Goal: Transaction & Acquisition: Purchase product/service

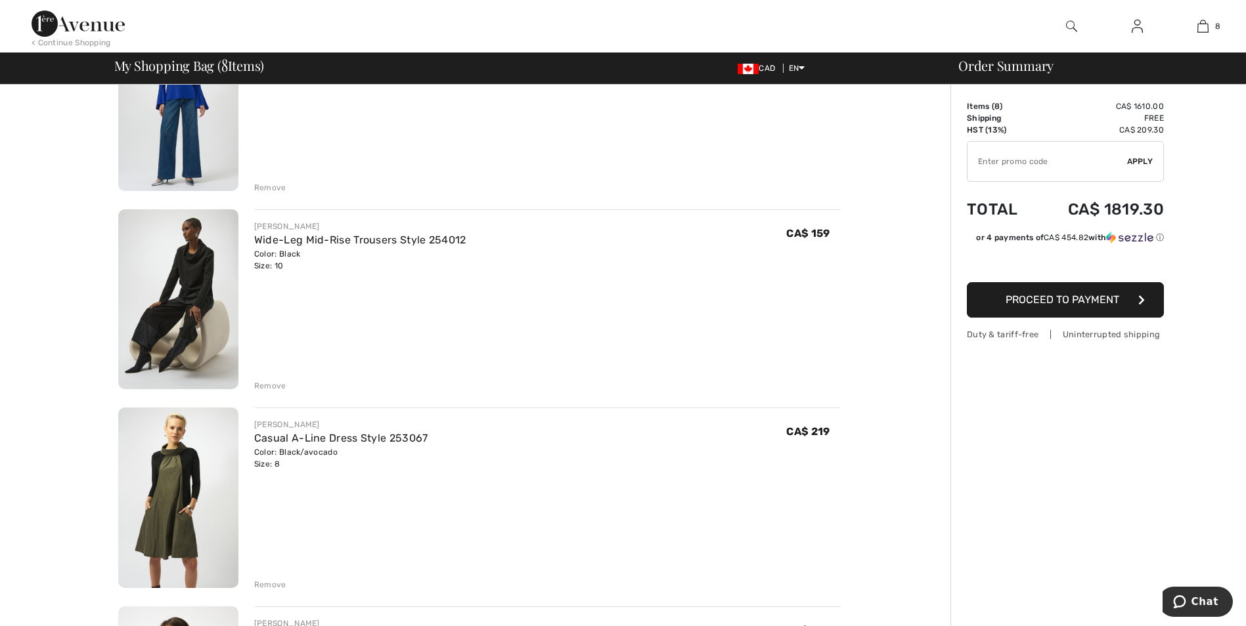
scroll to position [197, 0]
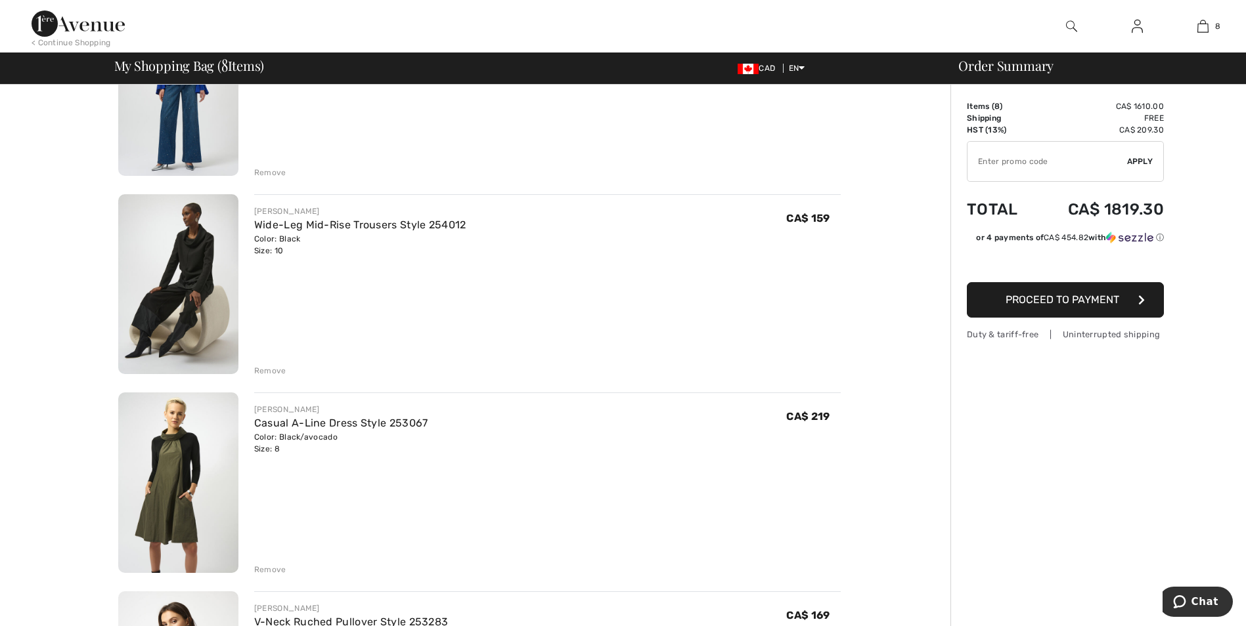
click at [270, 367] on div "Remove" at bounding box center [270, 371] width 32 height 12
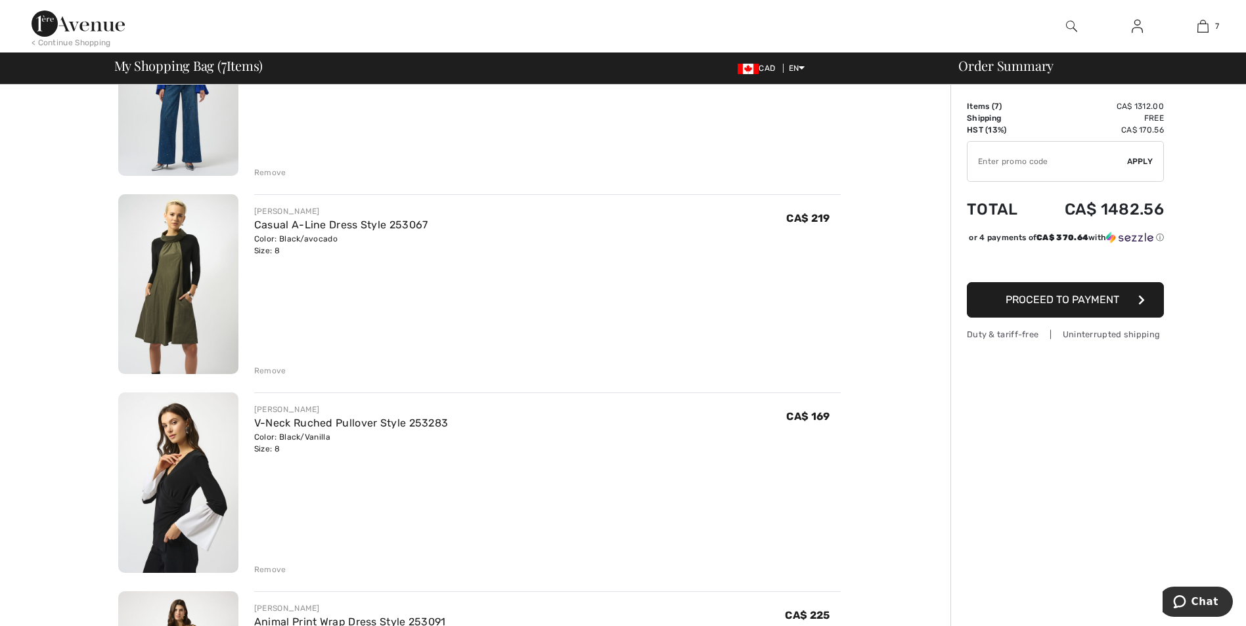
click at [269, 366] on div "Remove" at bounding box center [270, 371] width 32 height 12
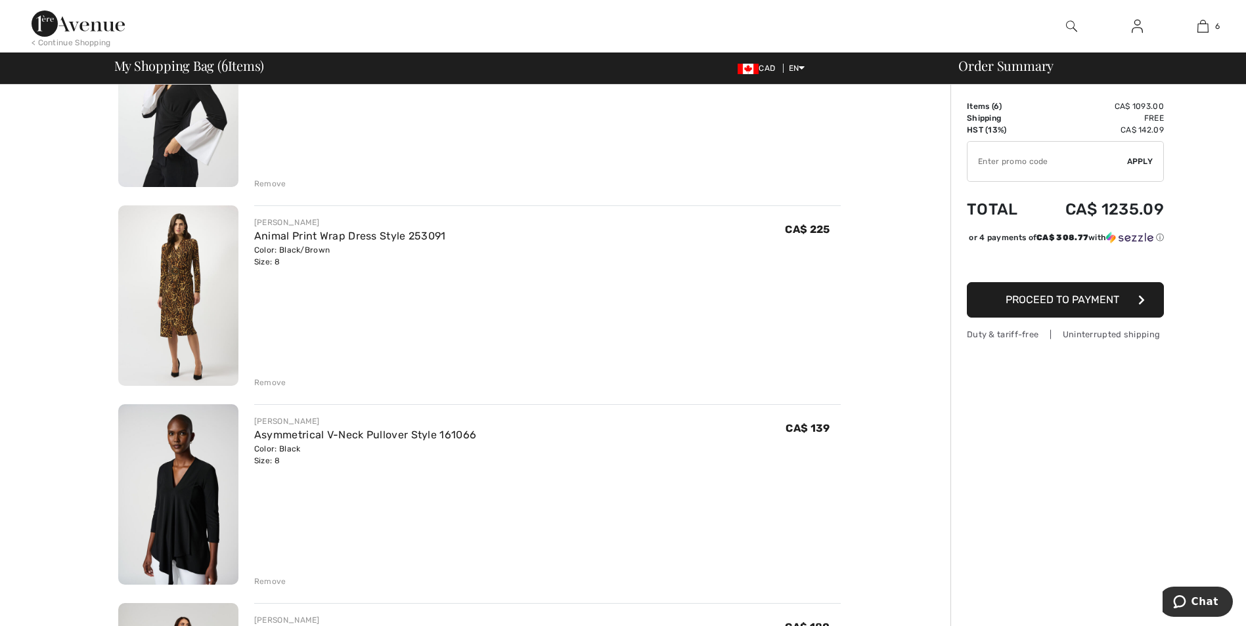
scroll to position [394, 0]
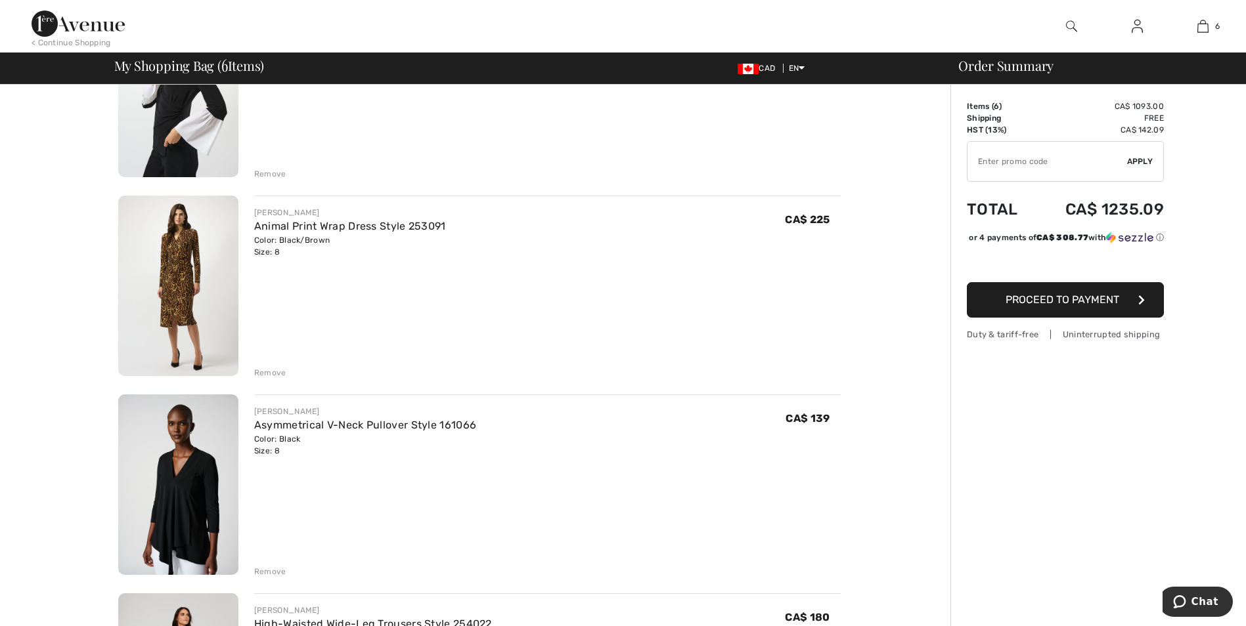
click at [282, 370] on div "Remove" at bounding box center [270, 373] width 32 height 12
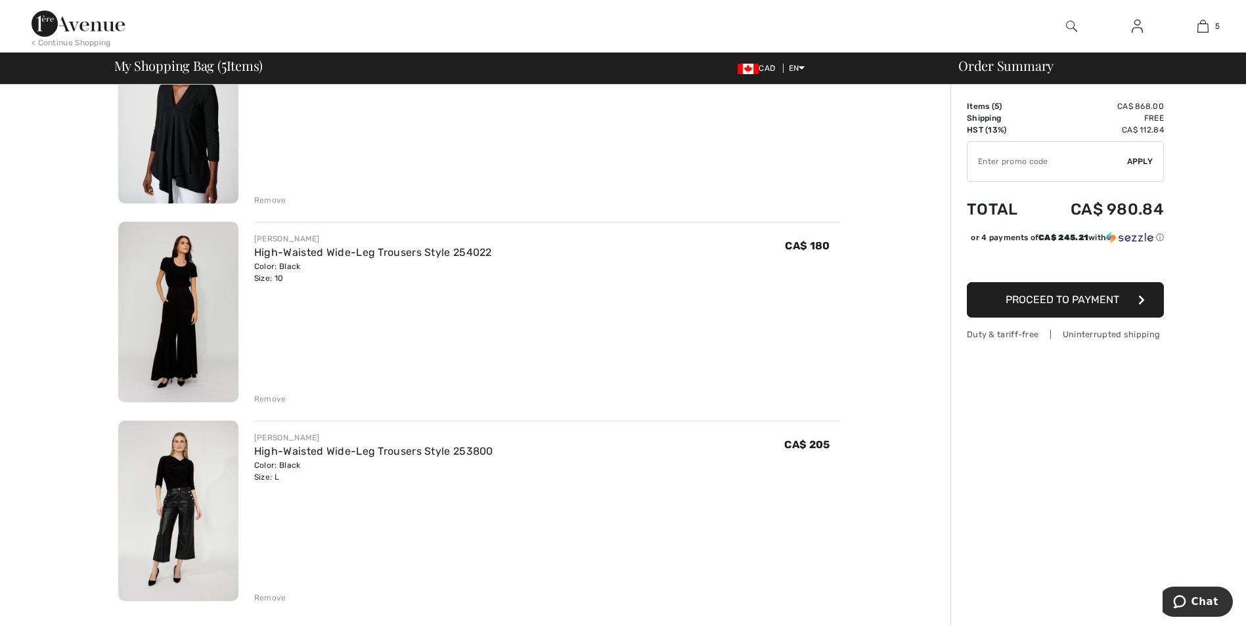
scroll to position [591, 0]
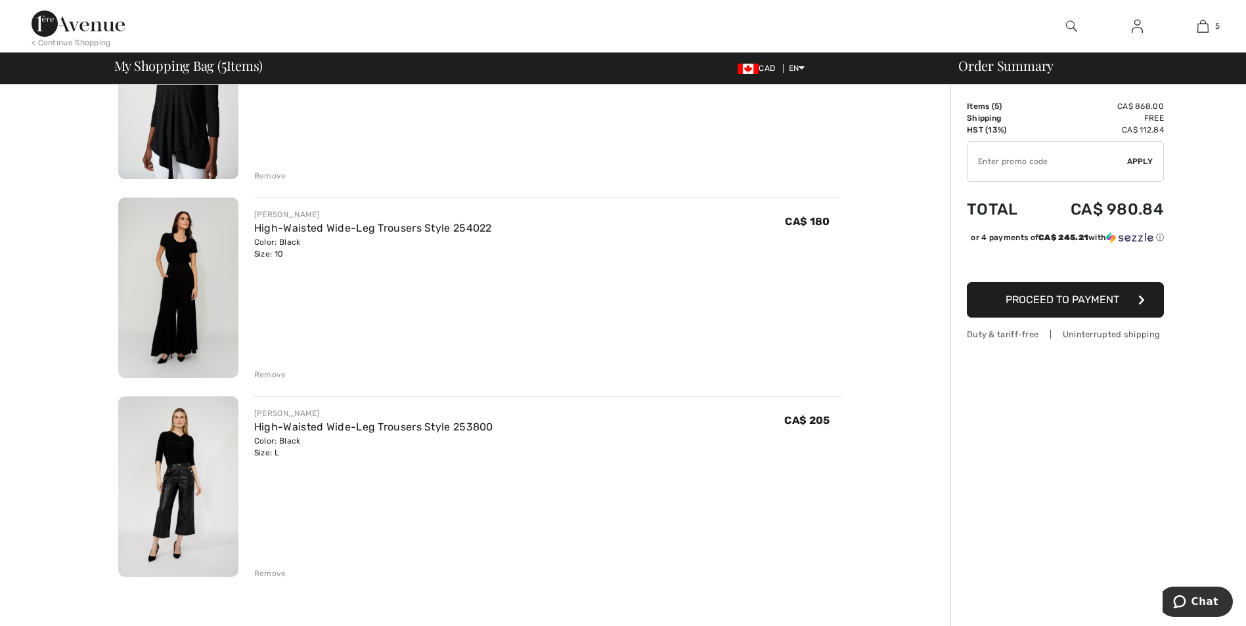
click at [274, 368] on div "Remove" at bounding box center [547, 373] width 586 height 14
drag, startPoint x: 260, startPoint y: 569, endPoint x: 267, endPoint y: 567, distance: 7.5
click at [264, 568] on div "Remove" at bounding box center [270, 574] width 32 height 12
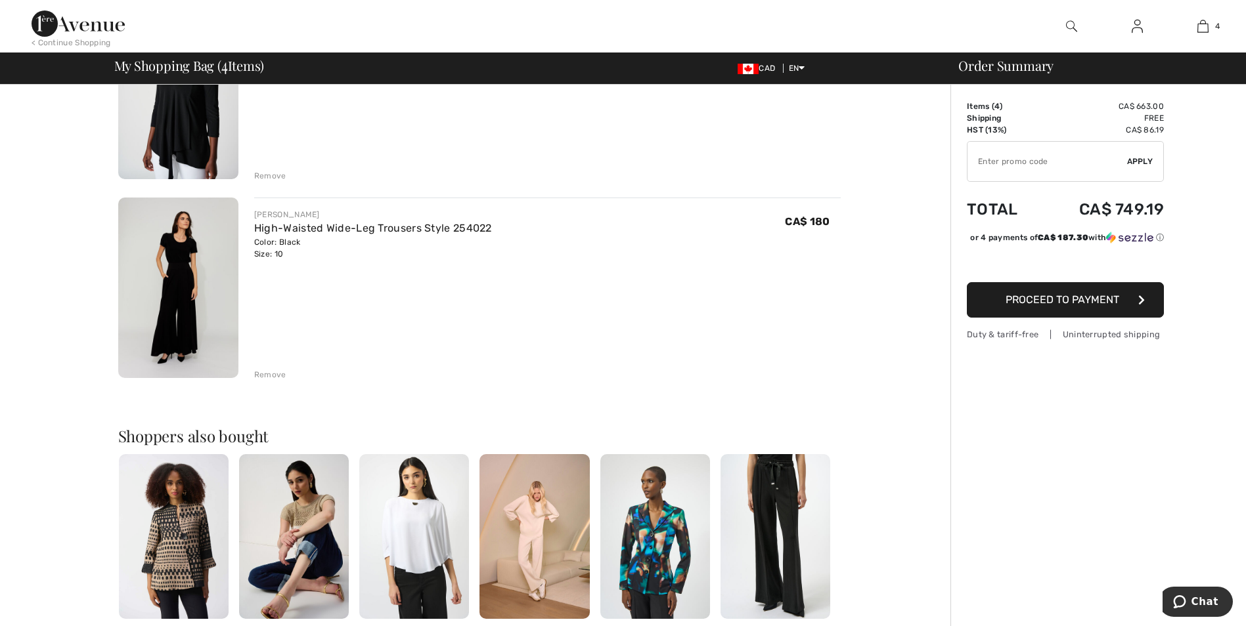
drag, startPoint x: 267, startPoint y: 567, endPoint x: 267, endPoint y: 374, distance: 193.1
click at [267, 374] on div "Remove" at bounding box center [270, 375] width 32 height 12
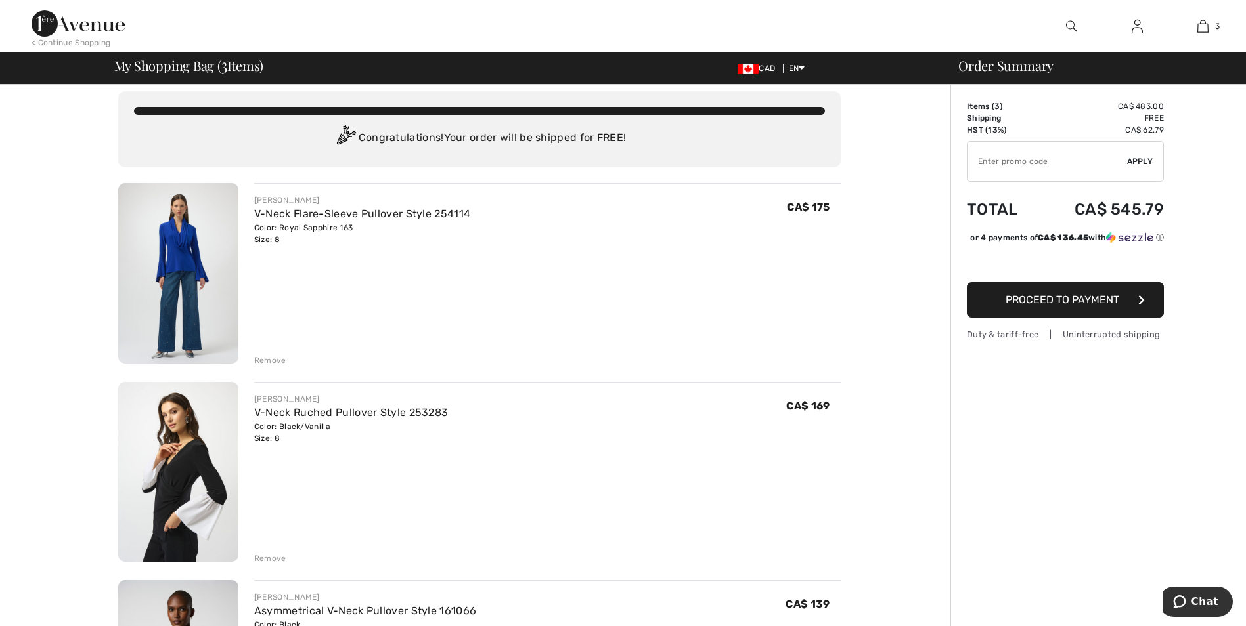
scroll to position [0, 0]
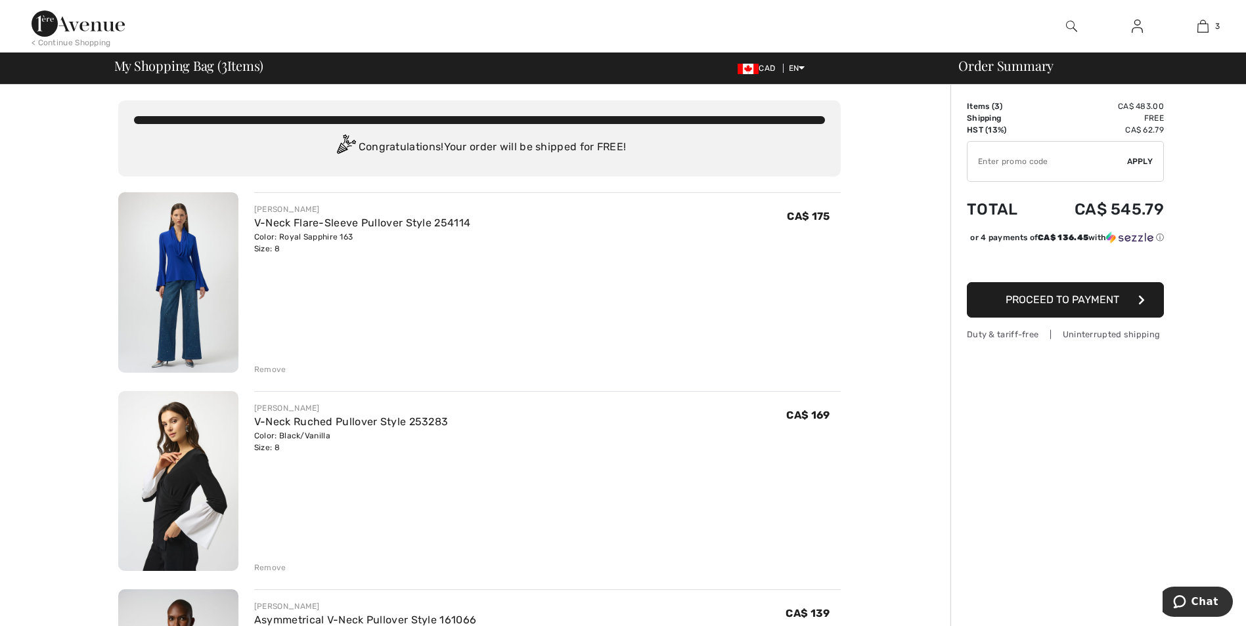
click at [181, 496] on img at bounding box center [178, 481] width 120 height 181
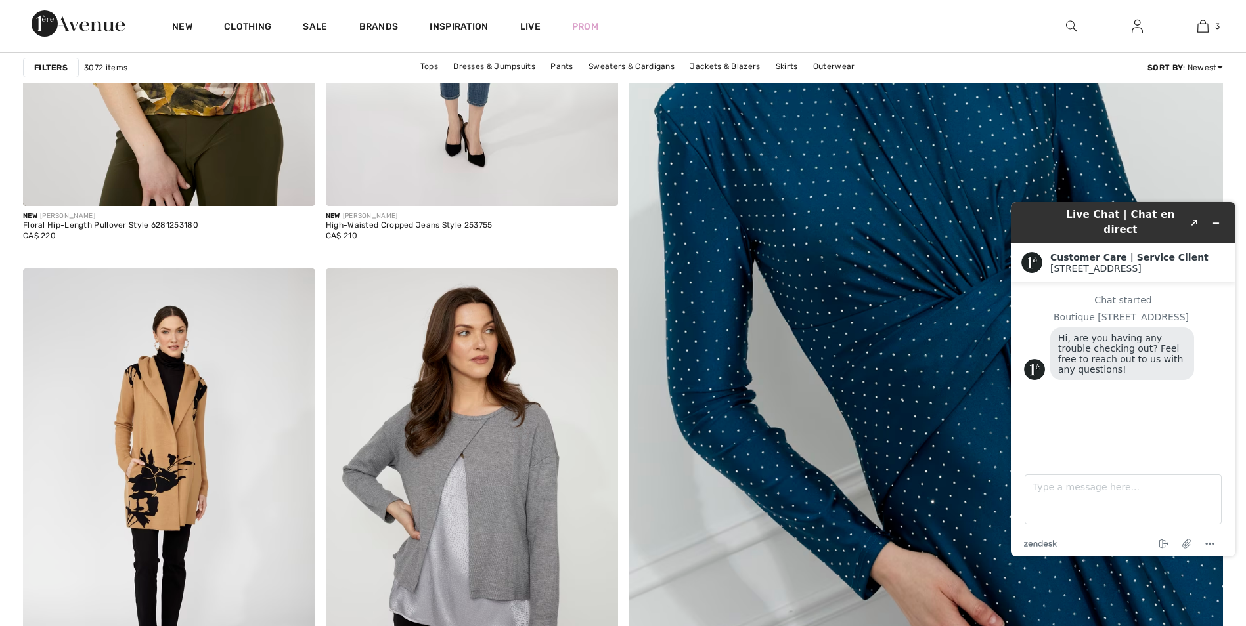
scroll to position [460, 0]
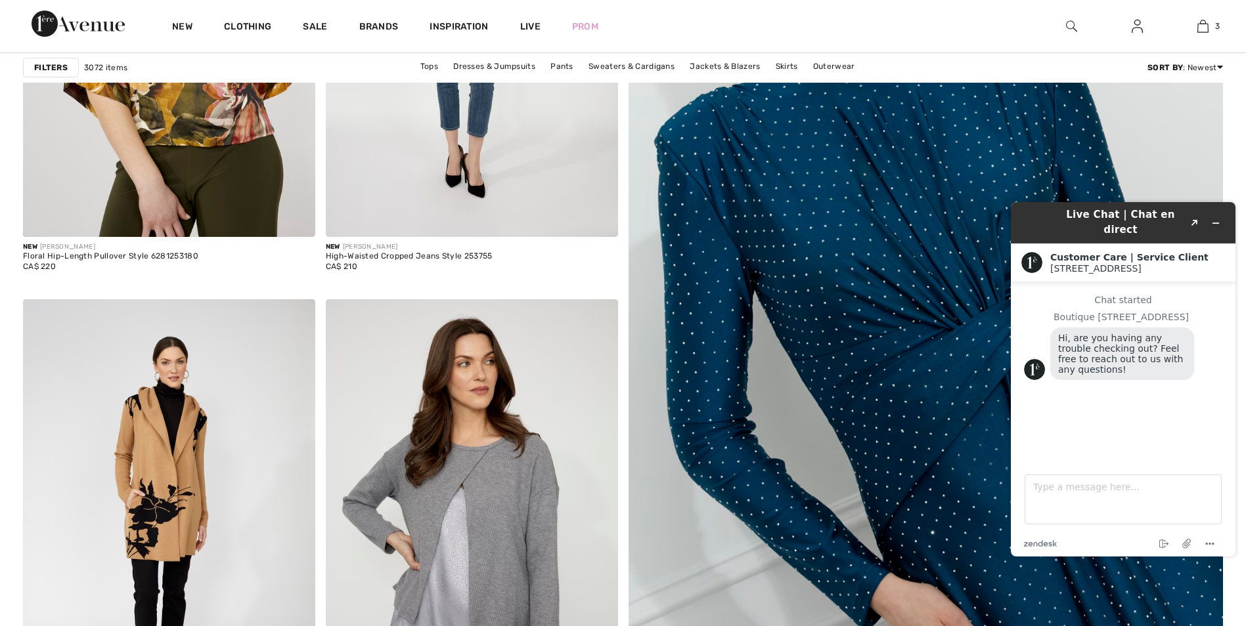
click at [892, 362] on img at bounding box center [926, 334] width 714 height 1070
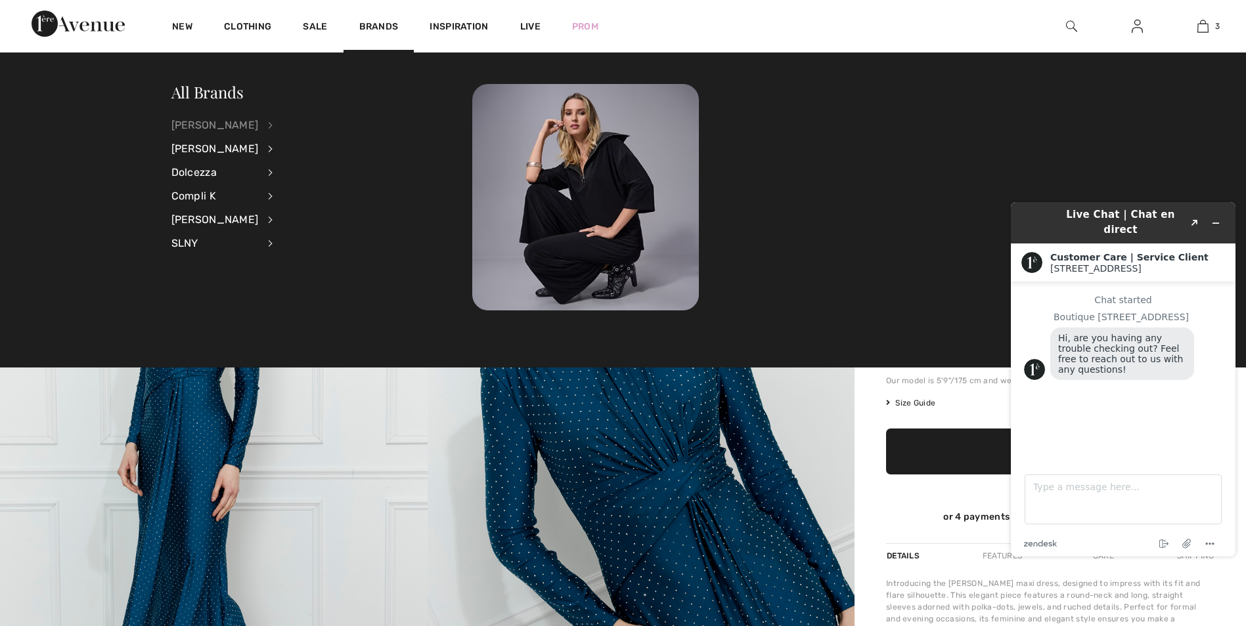
click at [222, 120] on div "[PERSON_NAME]" at bounding box center [214, 126] width 87 height 24
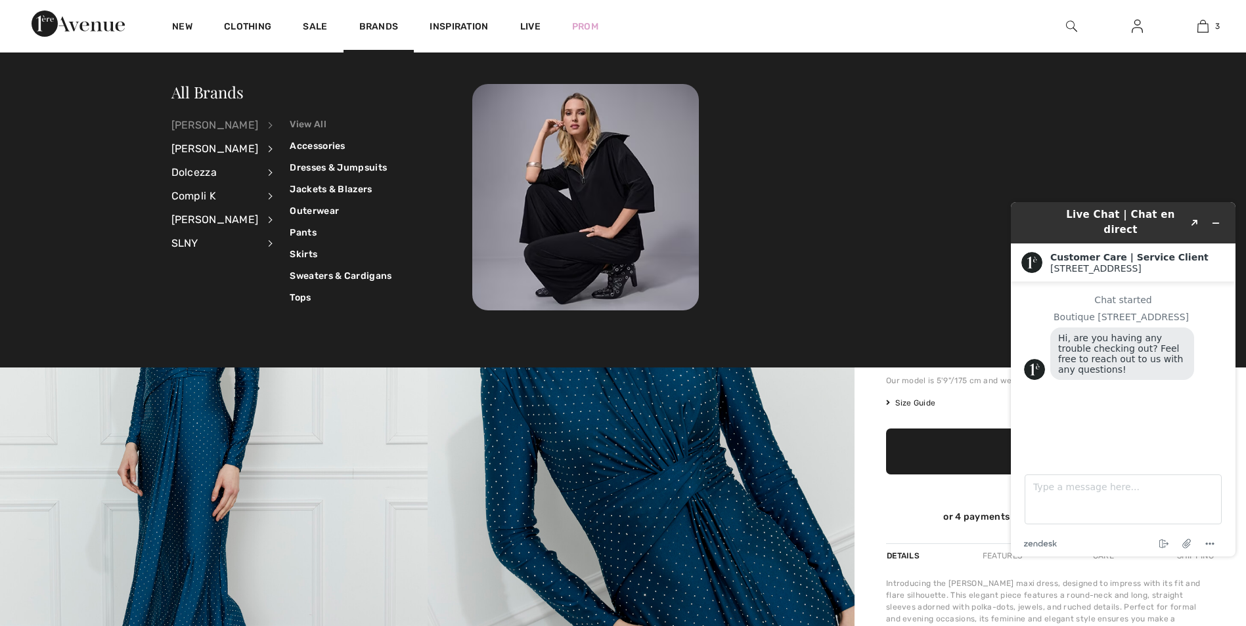
click at [296, 119] on link "View All" at bounding box center [341, 125] width 102 height 22
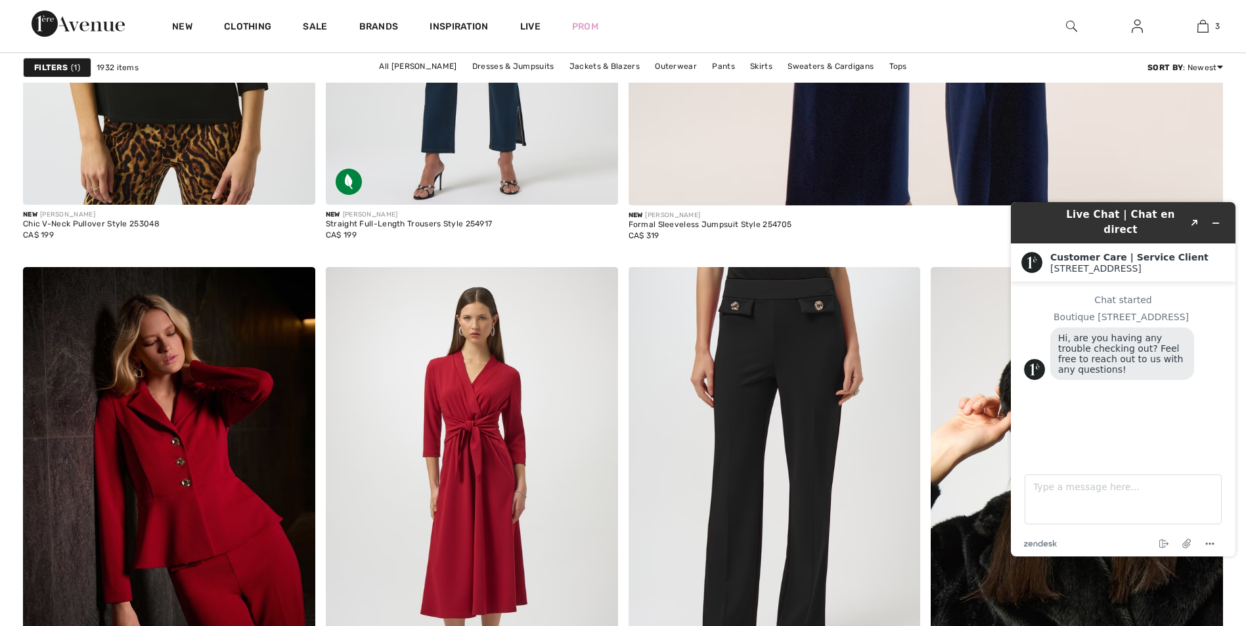
scroll to position [1379, 0]
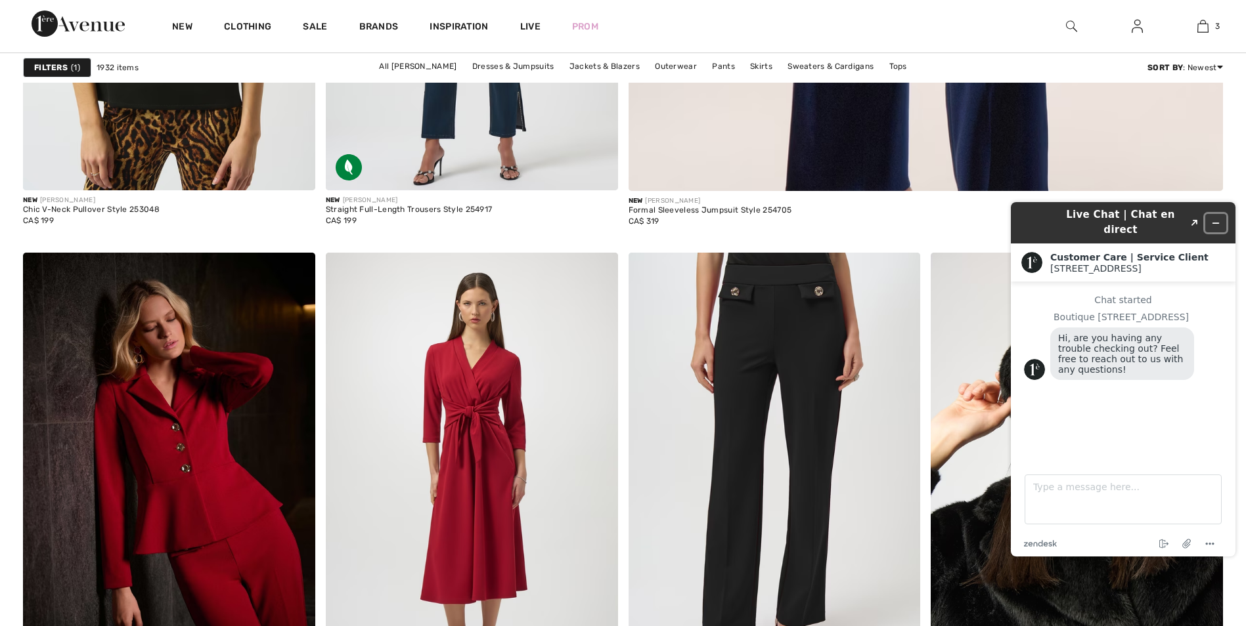
click at [1219, 219] on icon "Minimize widget" at bounding box center [1215, 223] width 9 height 9
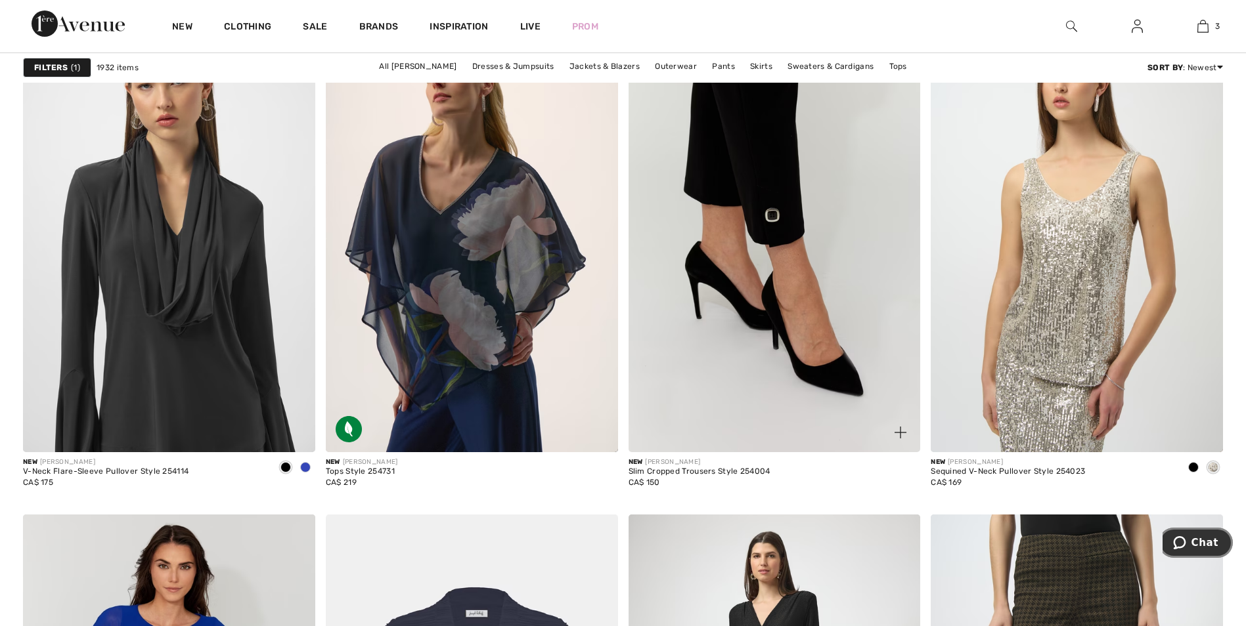
scroll to position [2824, 0]
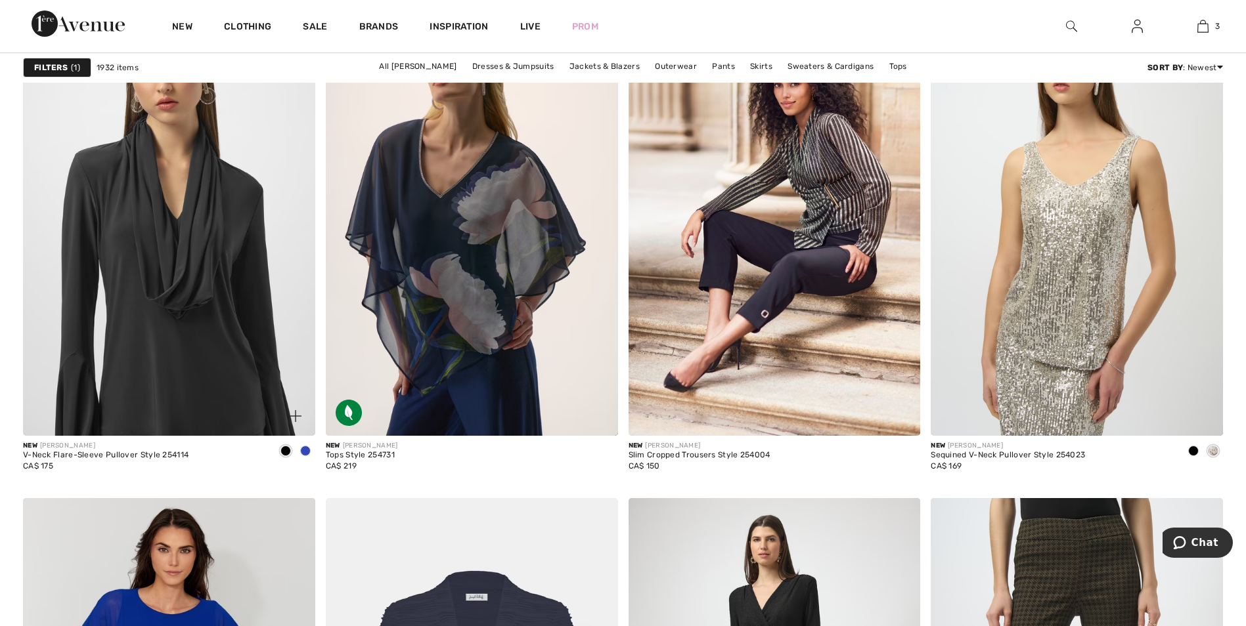
click at [302, 449] on span at bounding box center [305, 451] width 11 height 11
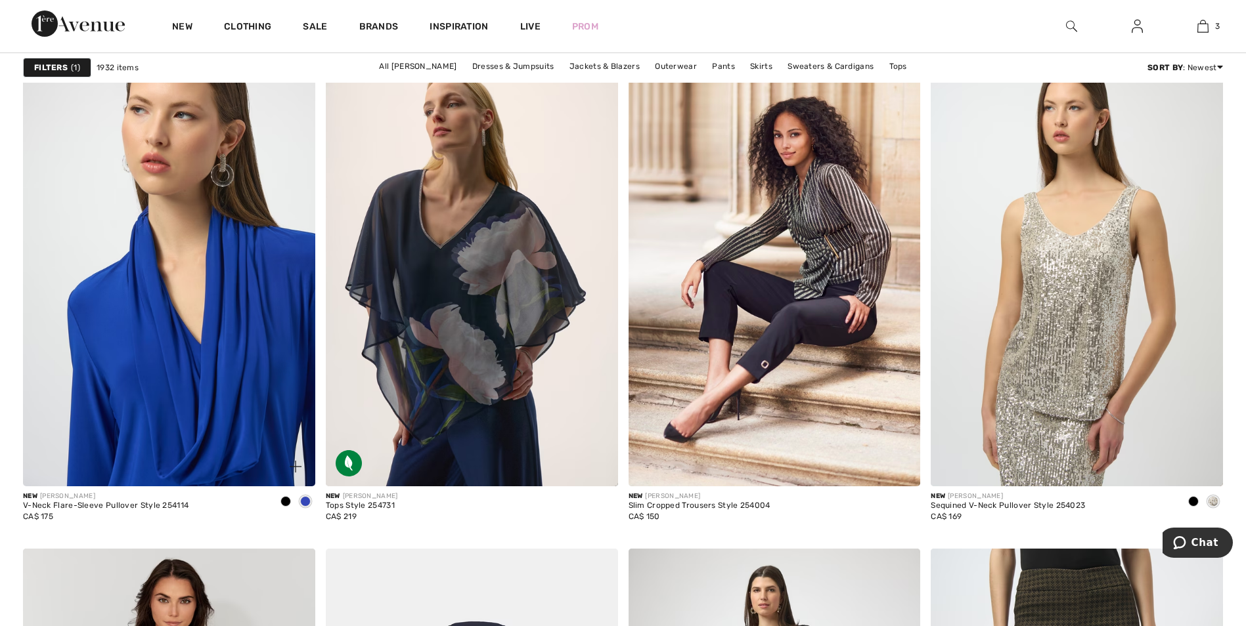
scroll to position [2758, 0]
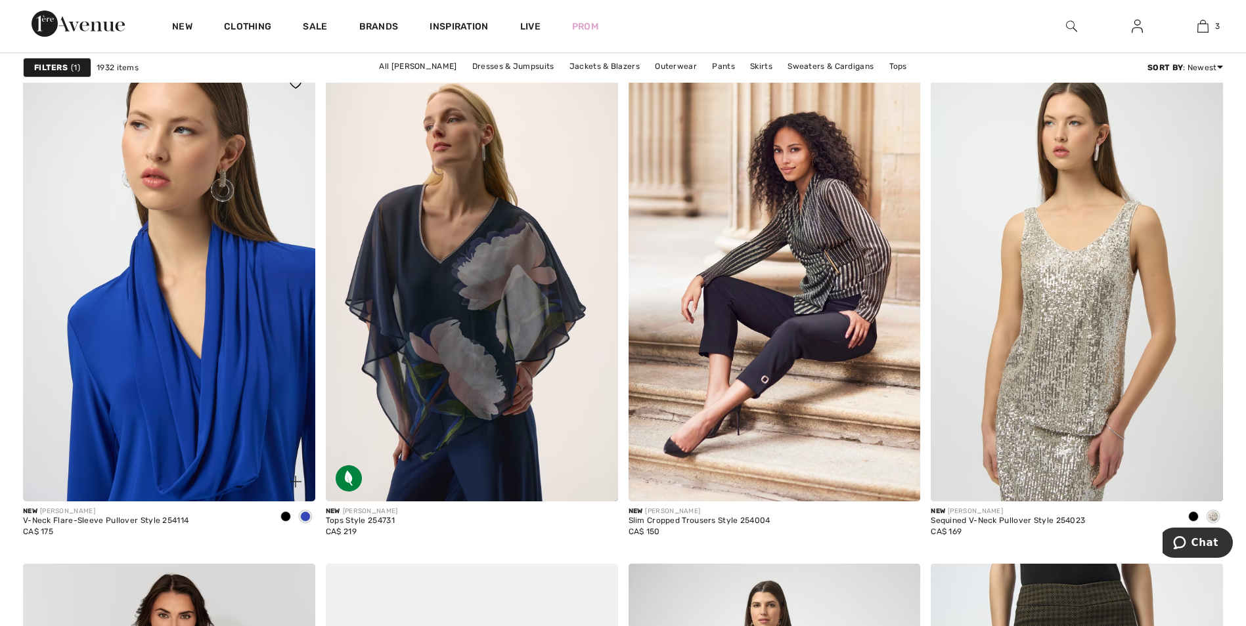
click at [186, 301] on img at bounding box center [169, 283] width 292 height 438
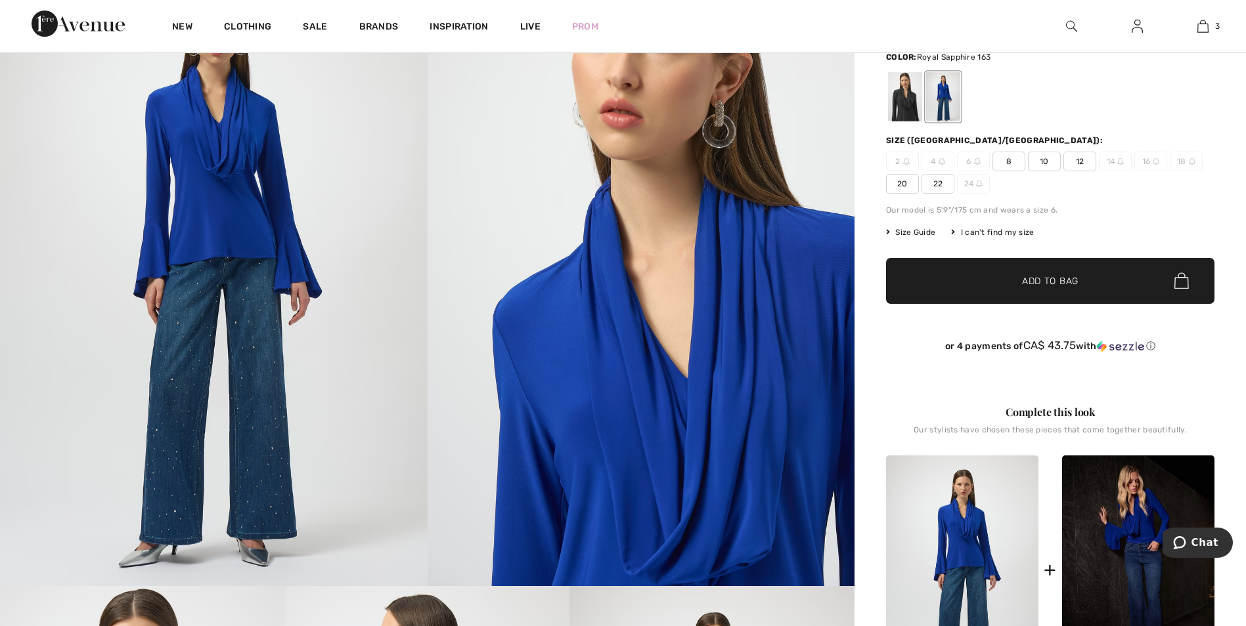
scroll to position [131, 0]
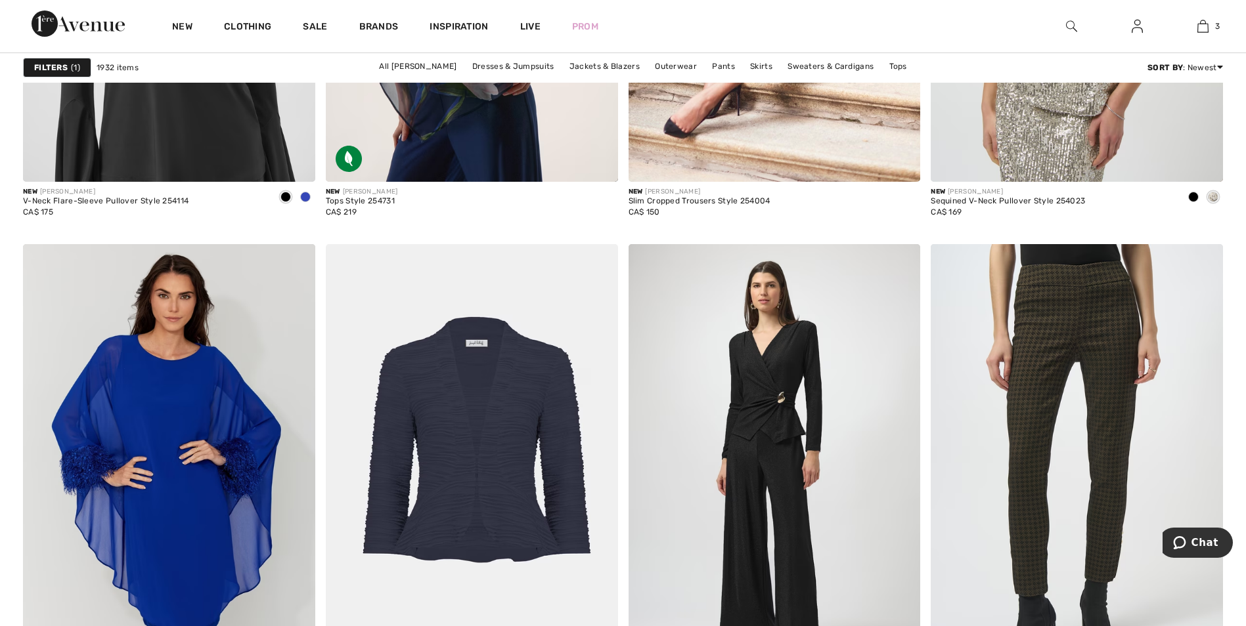
scroll to position [3086, 0]
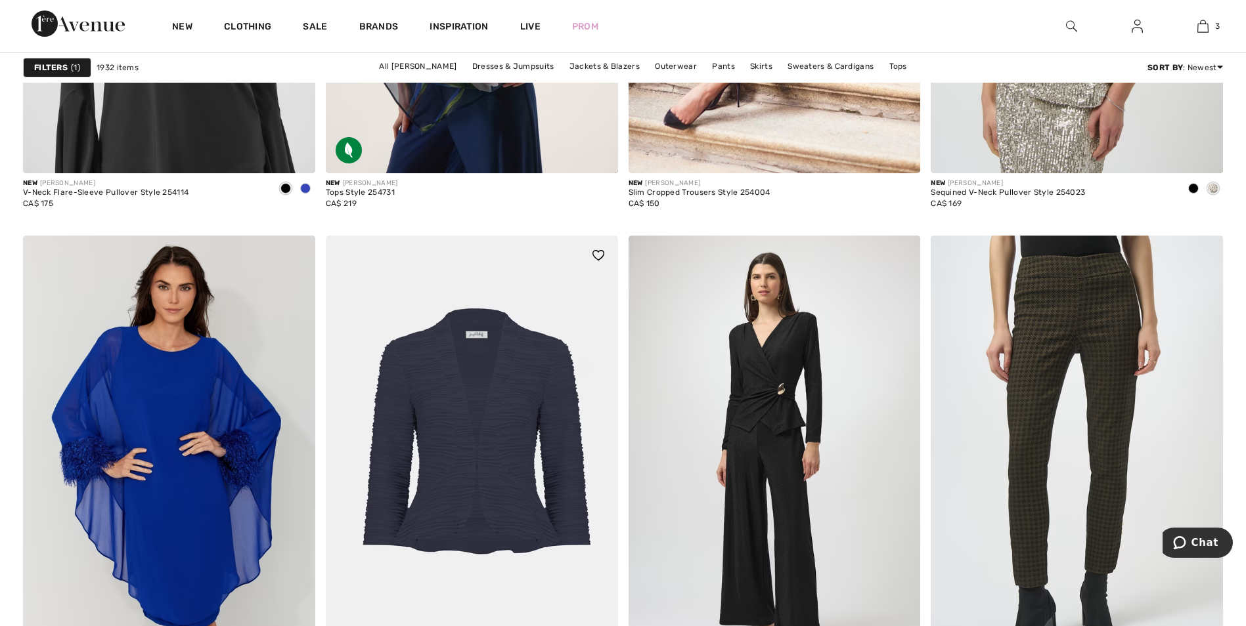
click at [530, 524] on img at bounding box center [472, 455] width 292 height 438
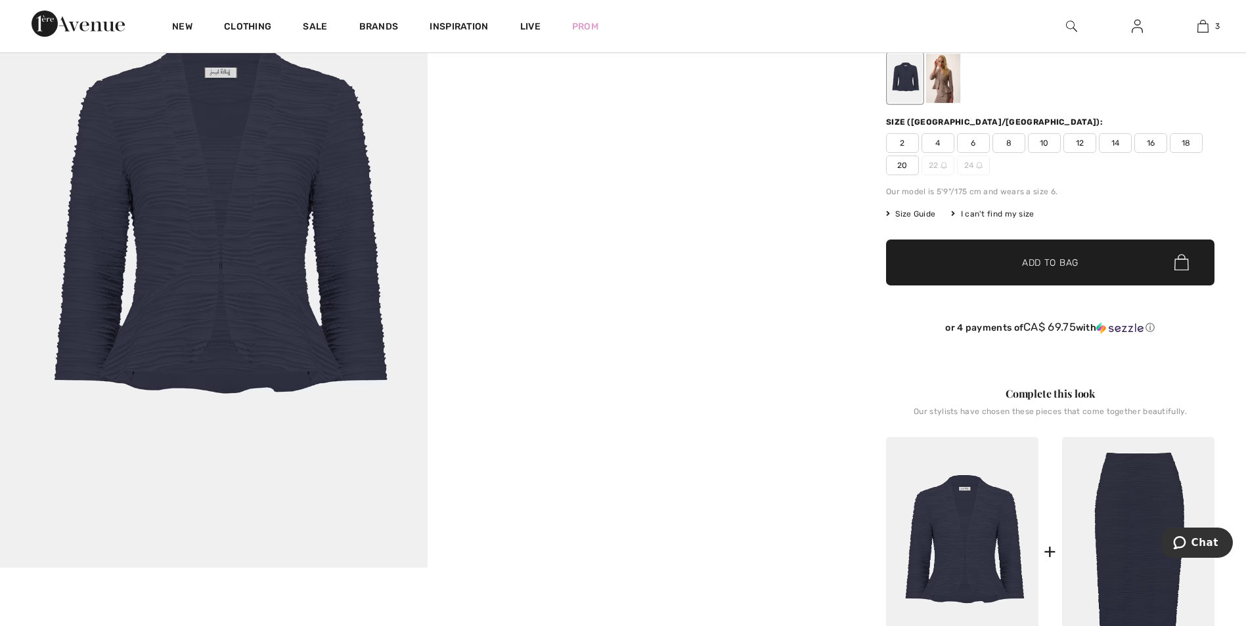
scroll to position [197, 0]
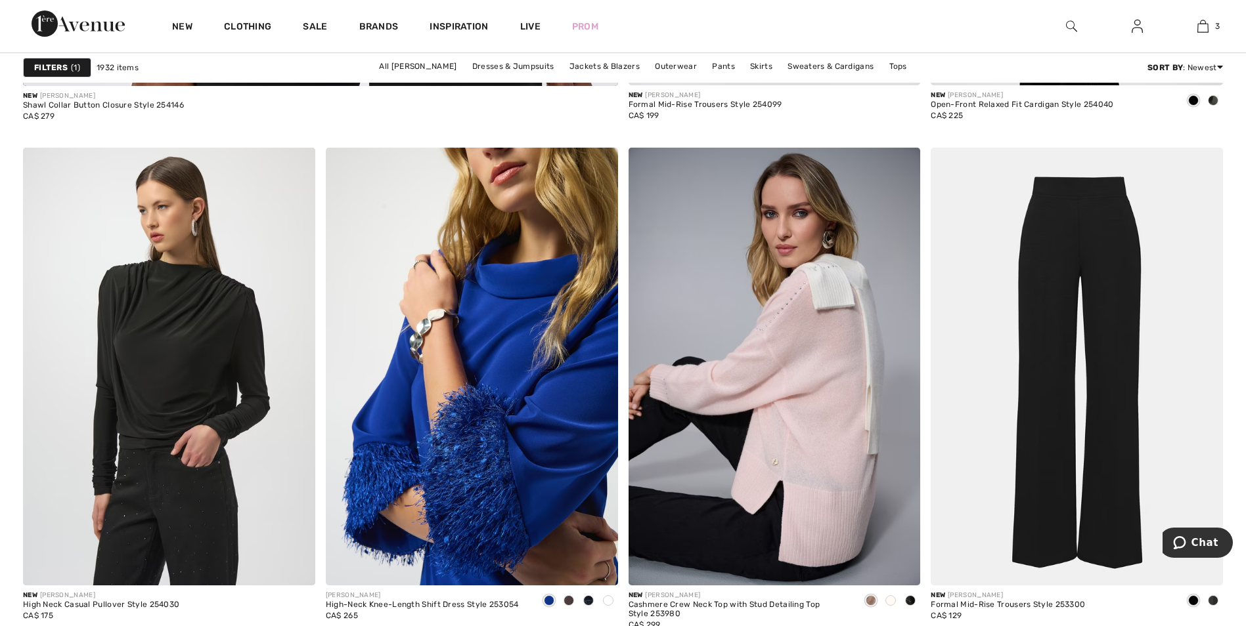
scroll to position [5385, 0]
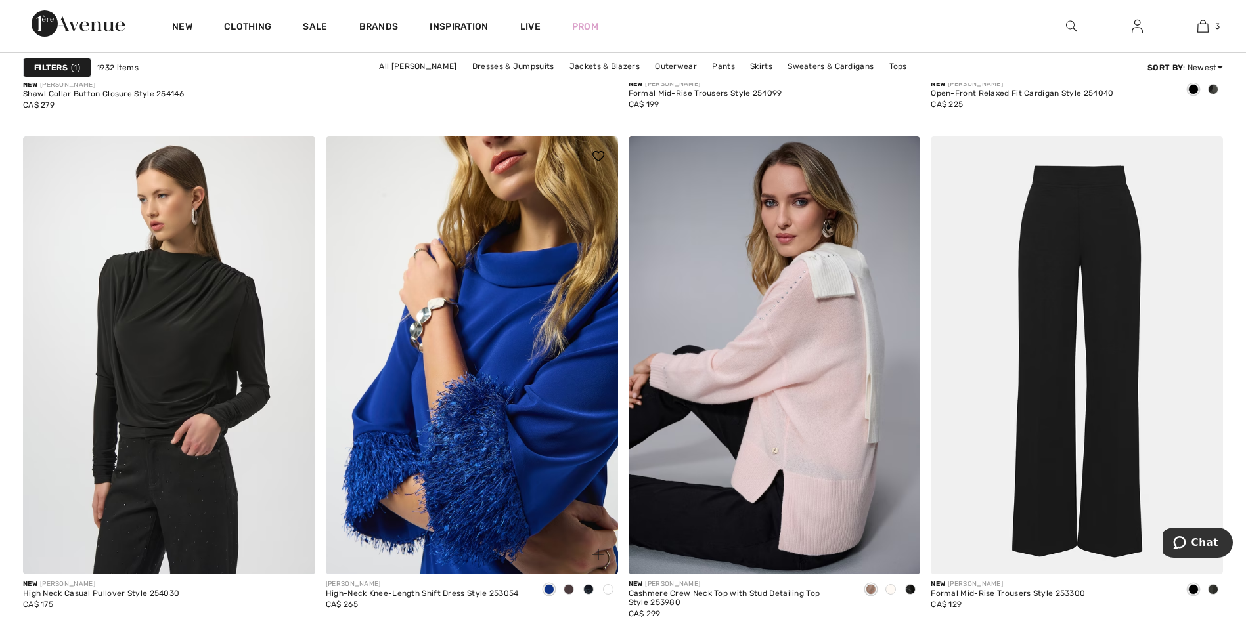
click at [464, 455] on img at bounding box center [472, 356] width 292 height 438
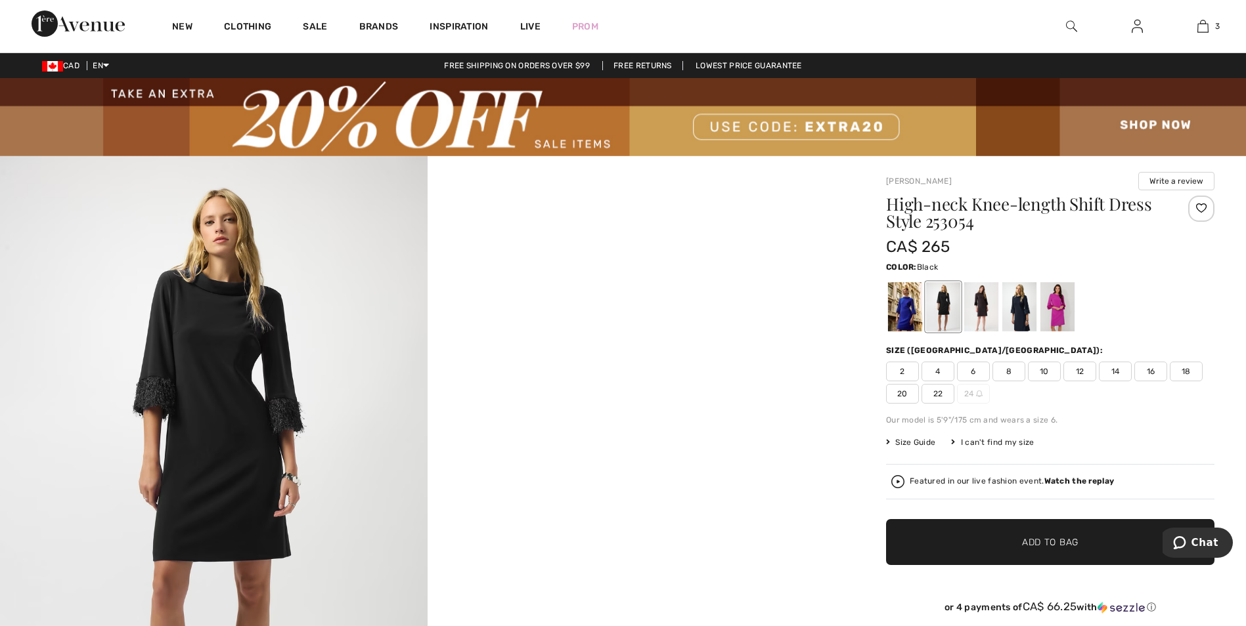
drag, startPoint x: 3, startPoint y: 0, endPoint x: 1057, endPoint y: 308, distance: 1098.6
click at [1057, 308] on div at bounding box center [1057, 306] width 34 height 49
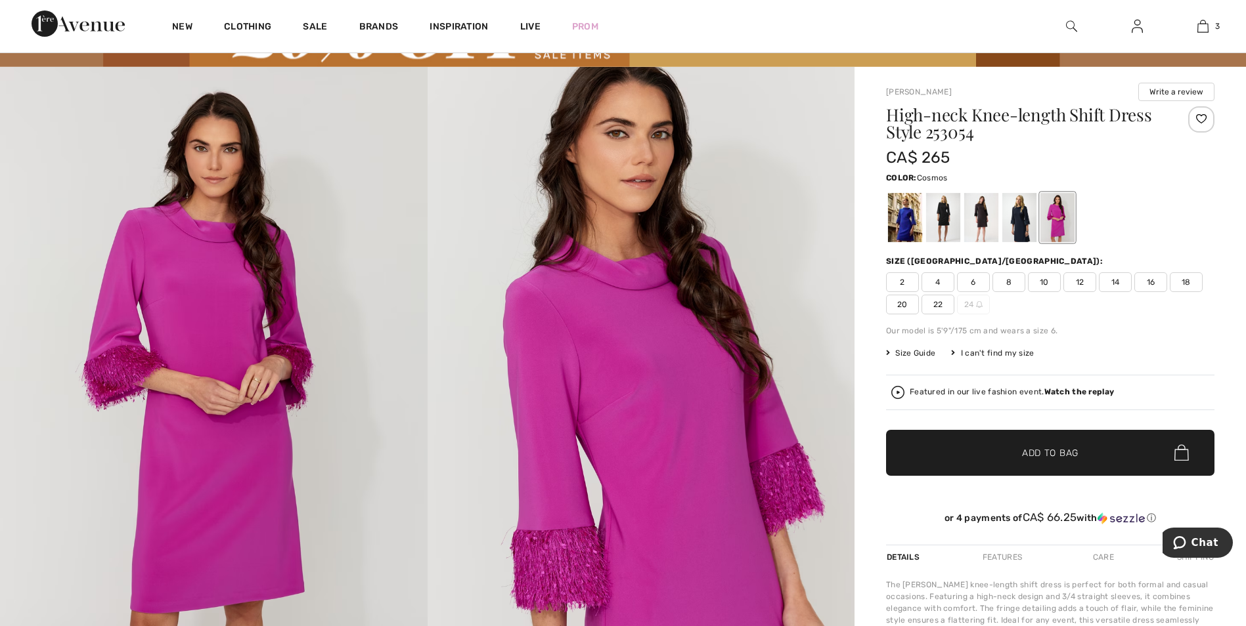
scroll to position [66, 0]
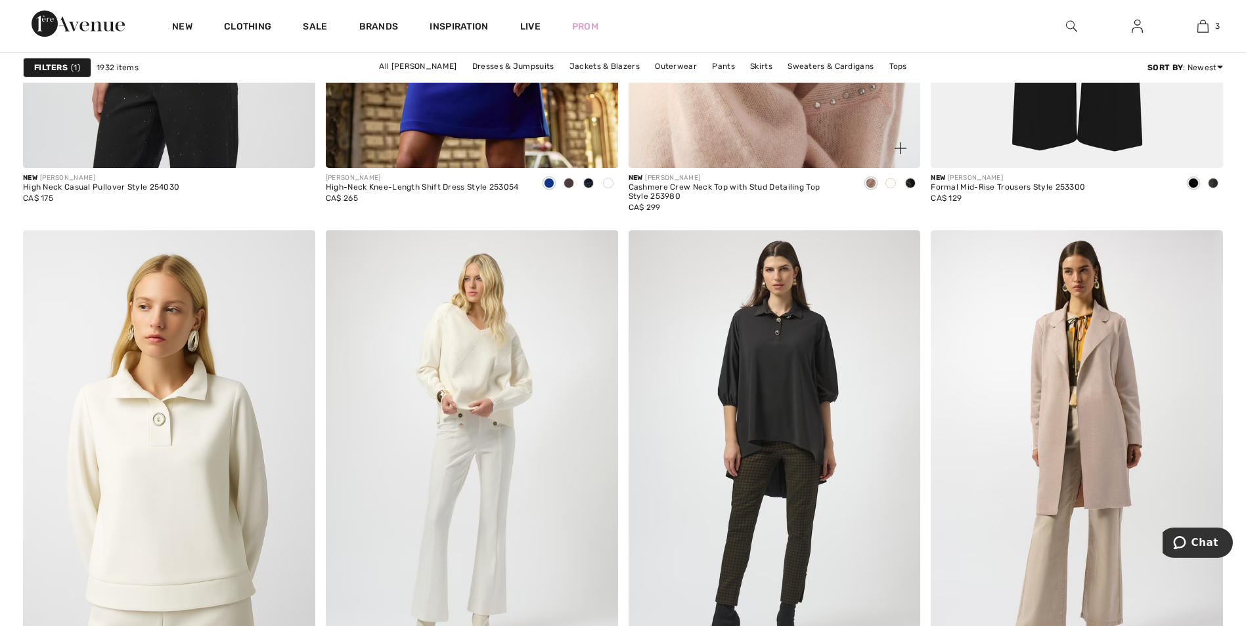
scroll to position [5844, 0]
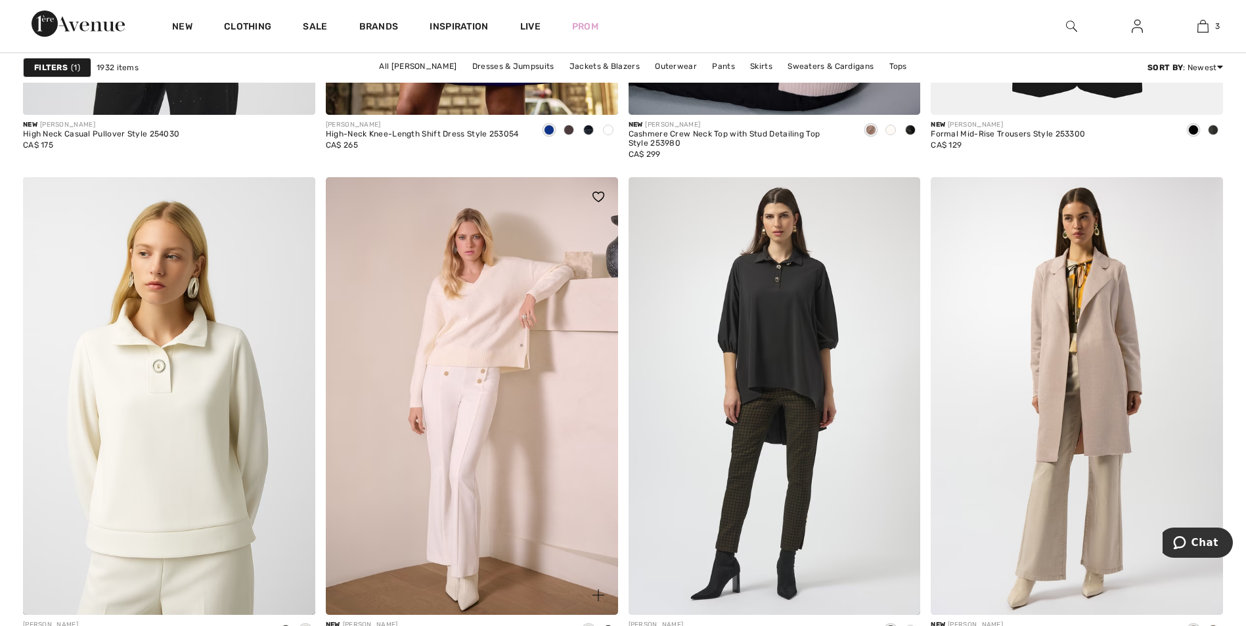
click at [496, 450] on img at bounding box center [472, 396] width 292 height 438
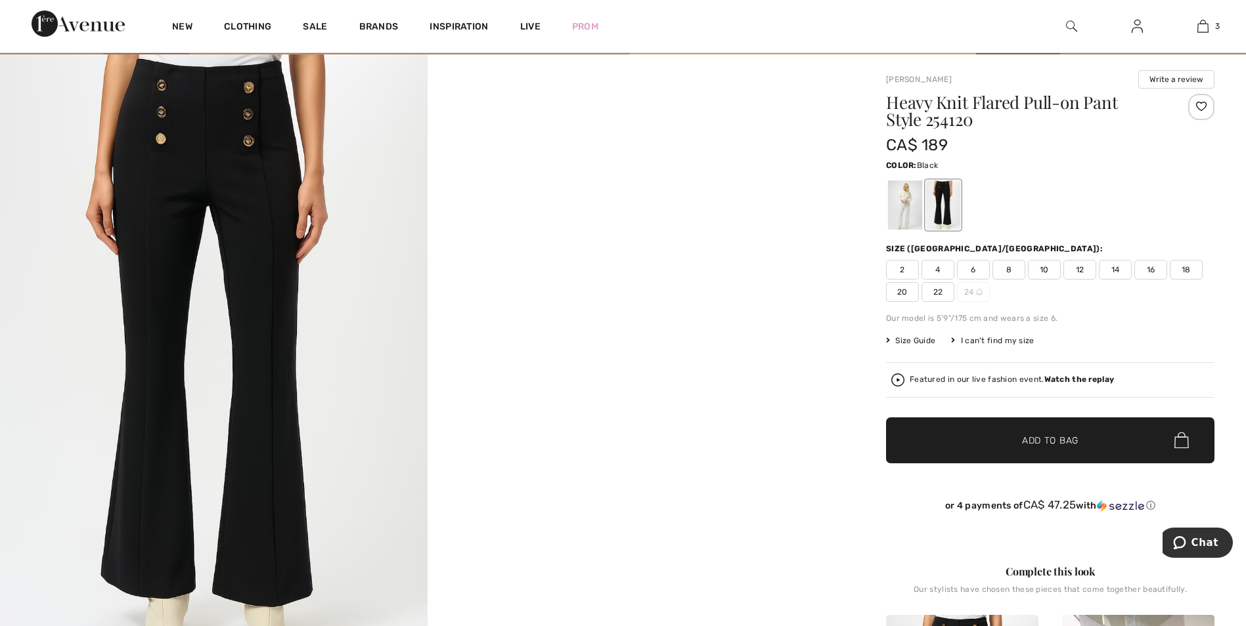
scroll to position [66, 0]
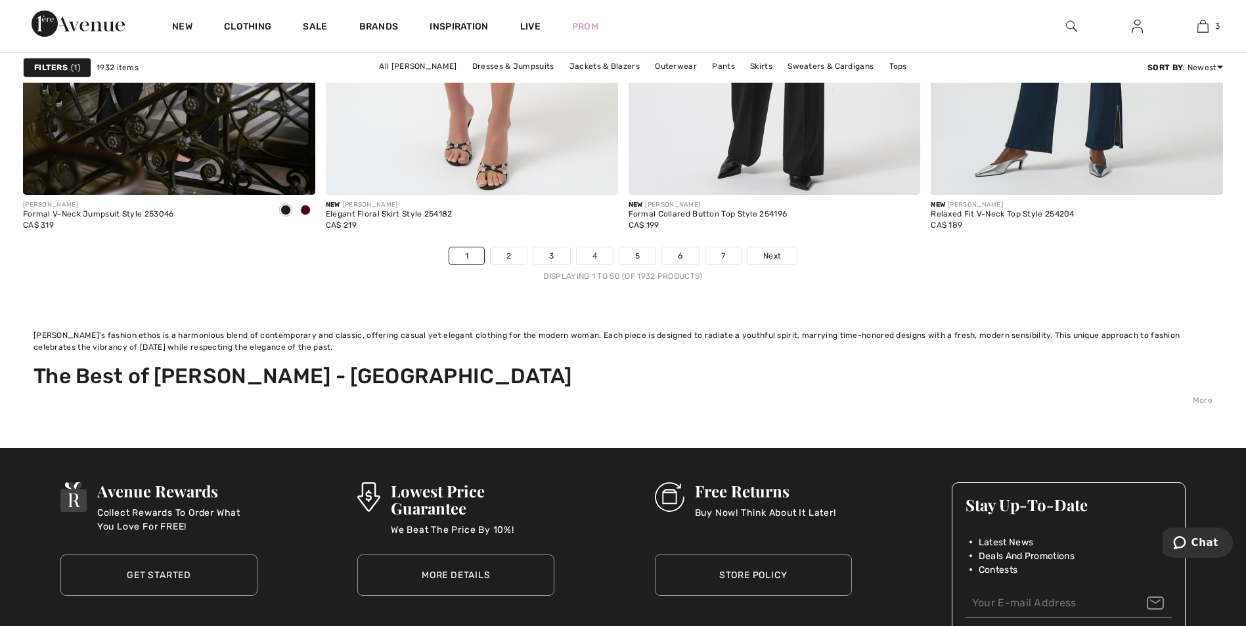
scroll to position [8011, 0]
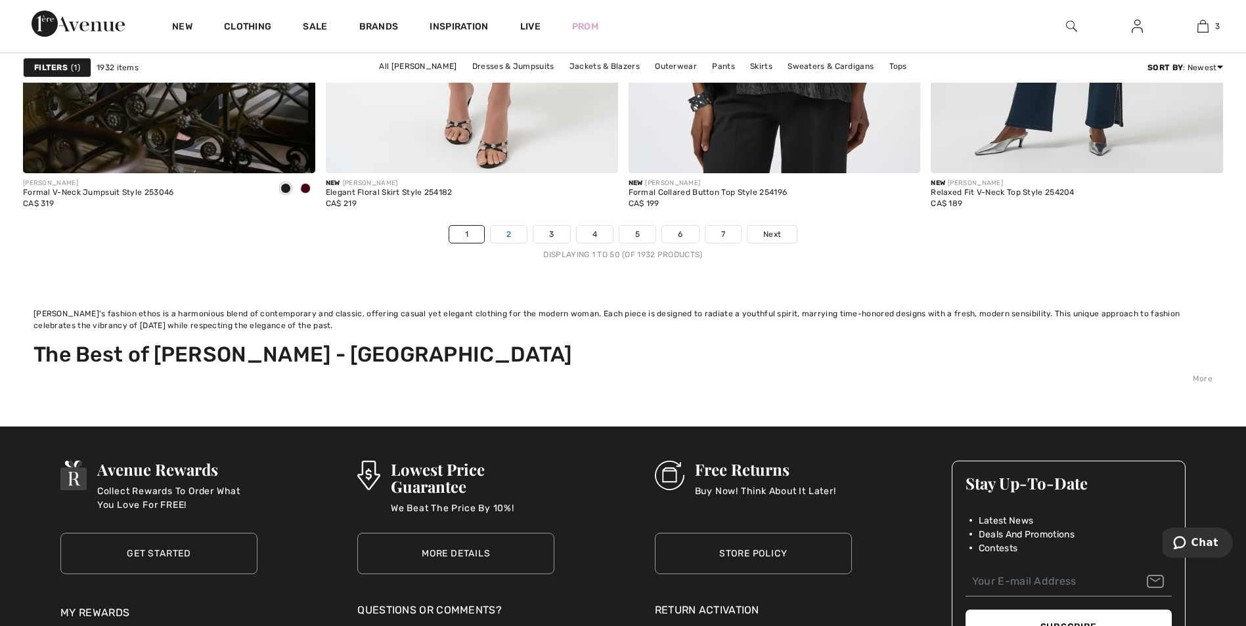
click at [512, 230] on link "2" at bounding box center [509, 234] width 36 height 17
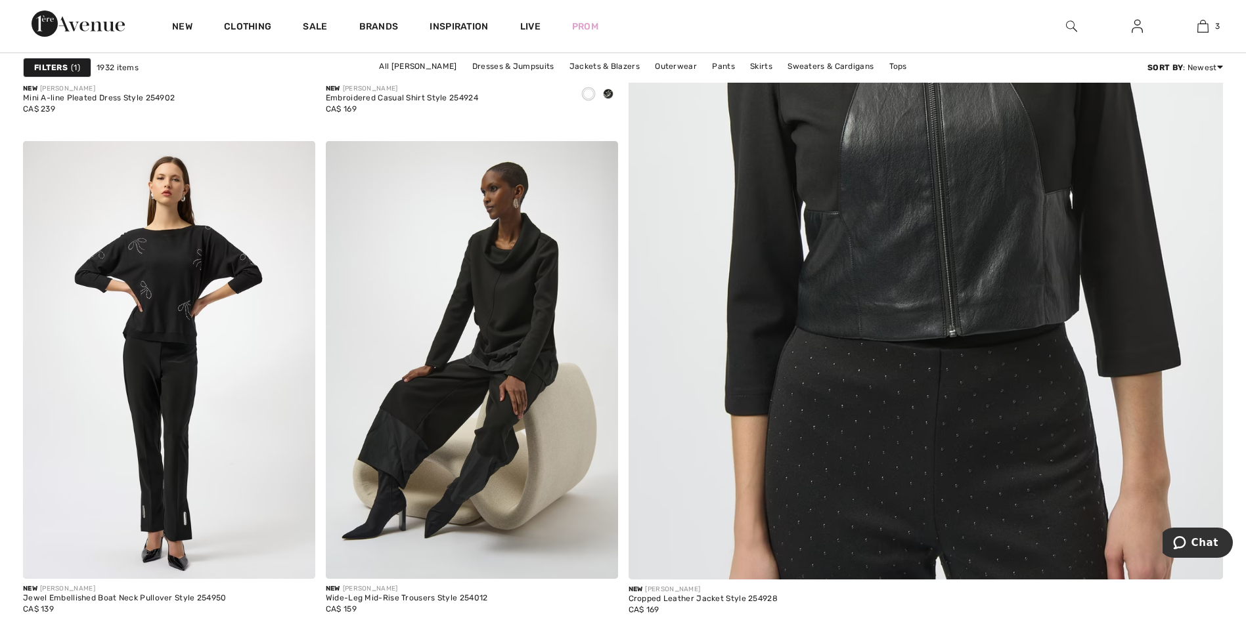
scroll to position [1051, 0]
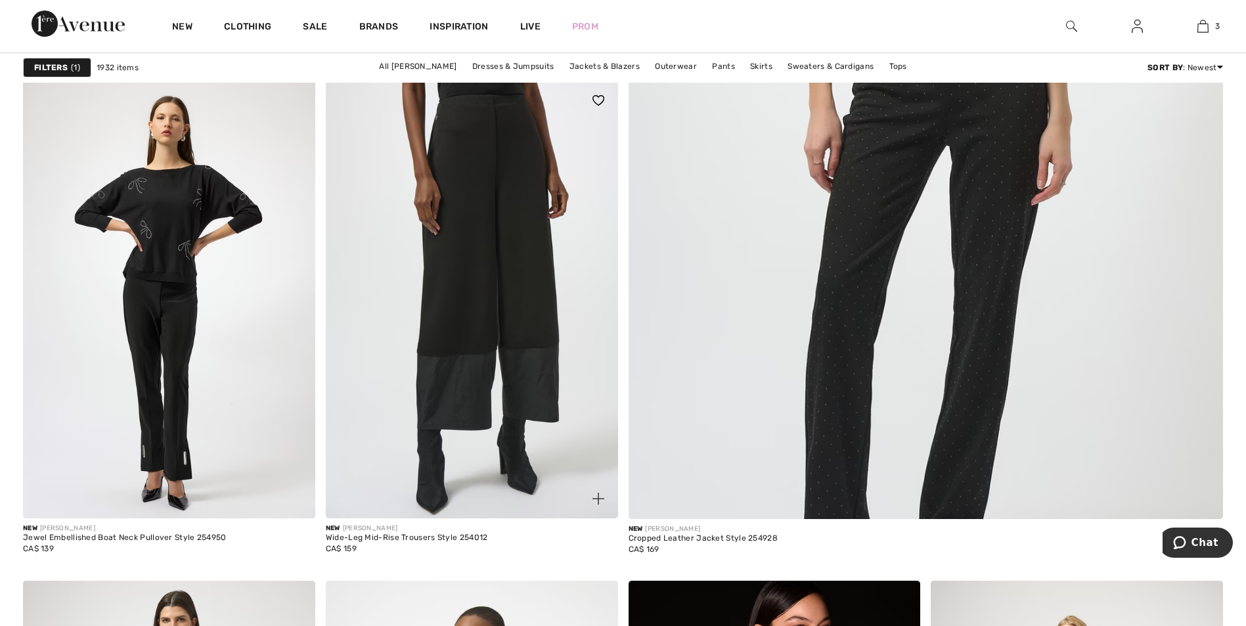
click at [414, 410] on img at bounding box center [472, 300] width 292 height 438
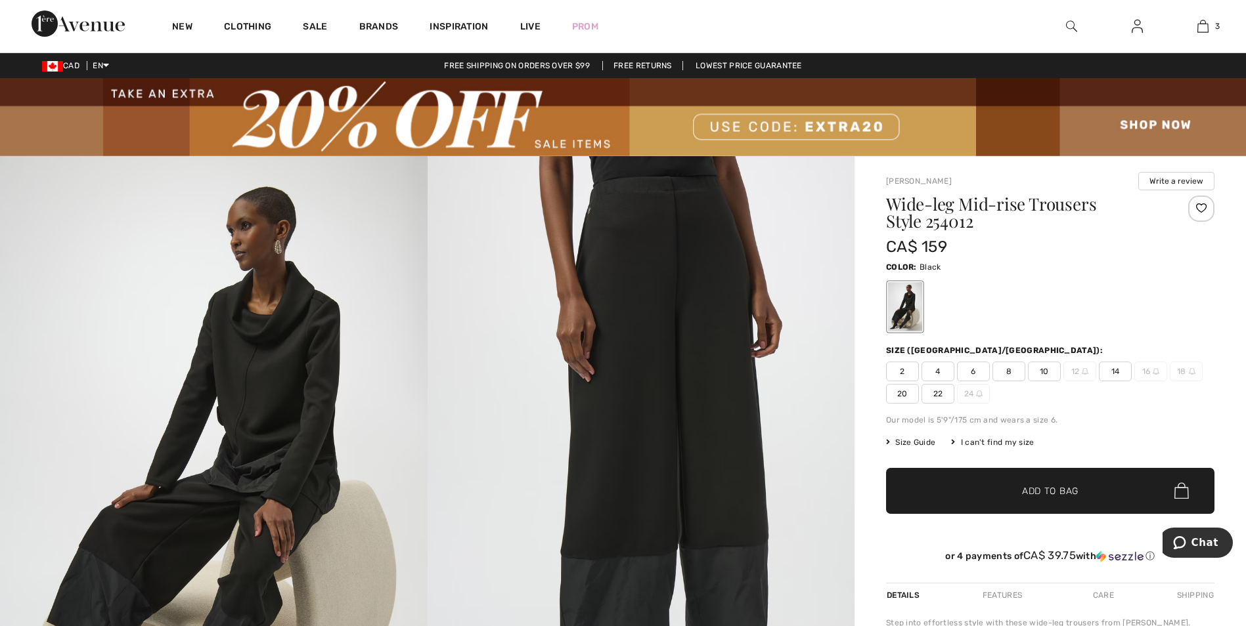
click at [1050, 375] on span "10" at bounding box center [1044, 372] width 33 height 20
click at [1041, 489] on span "Add to Bag" at bounding box center [1050, 491] width 56 height 14
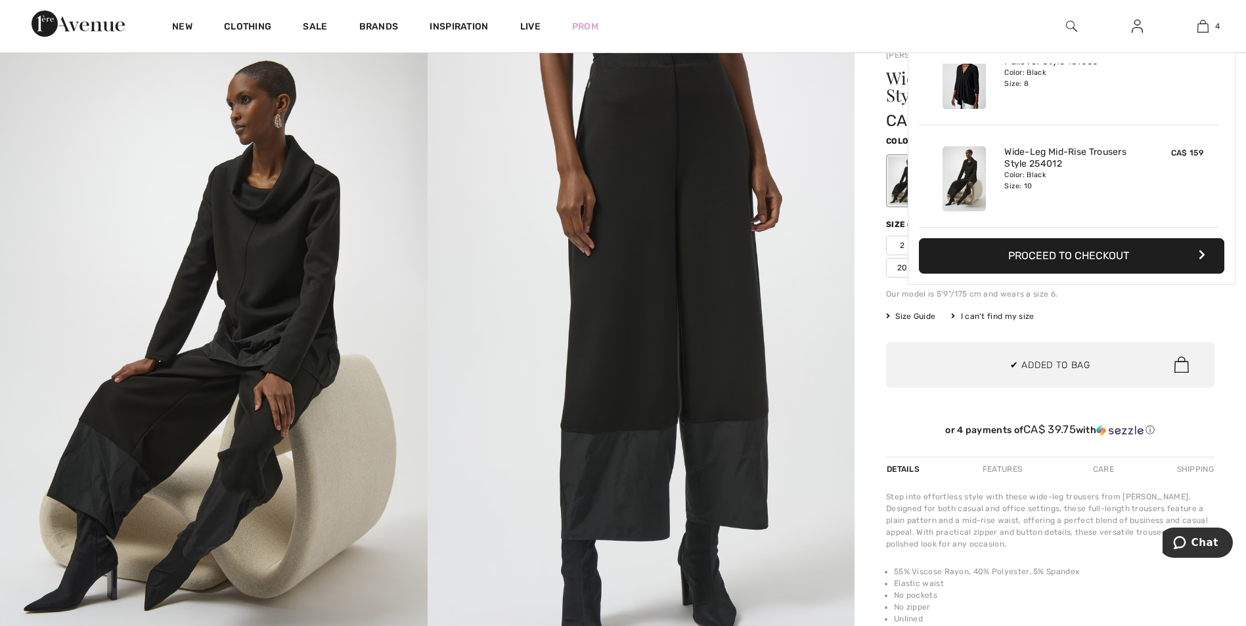
scroll to position [131, 0]
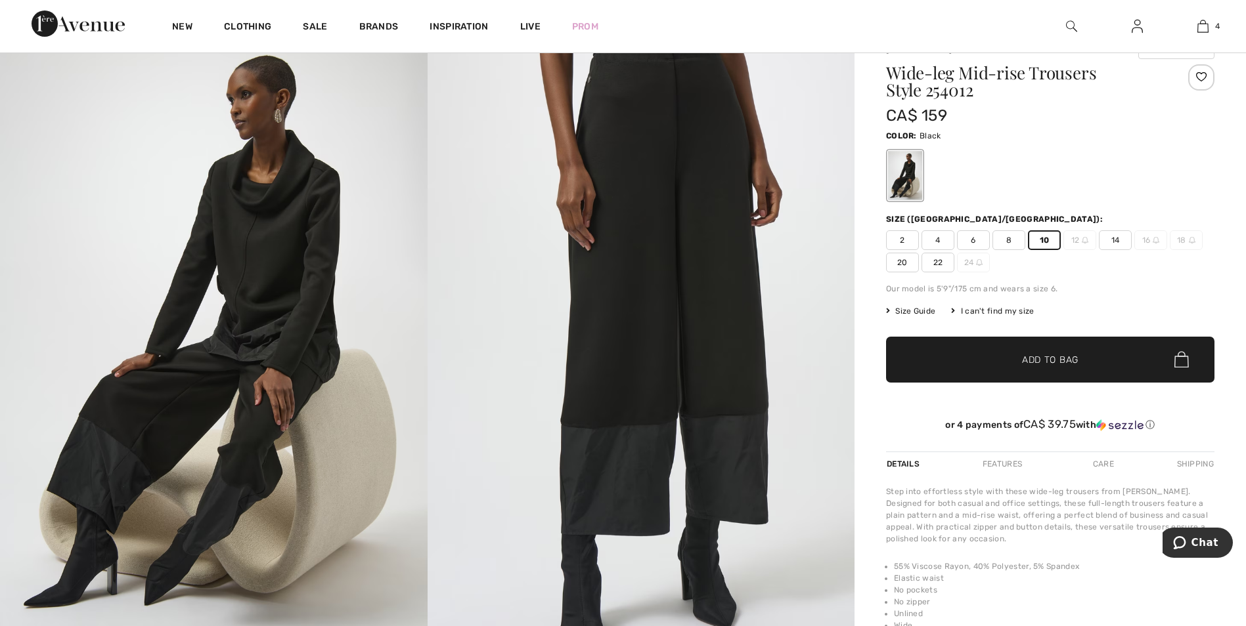
click at [1083, 359] on span "✔ Added to Bag Add to Bag" at bounding box center [1050, 360] width 328 height 46
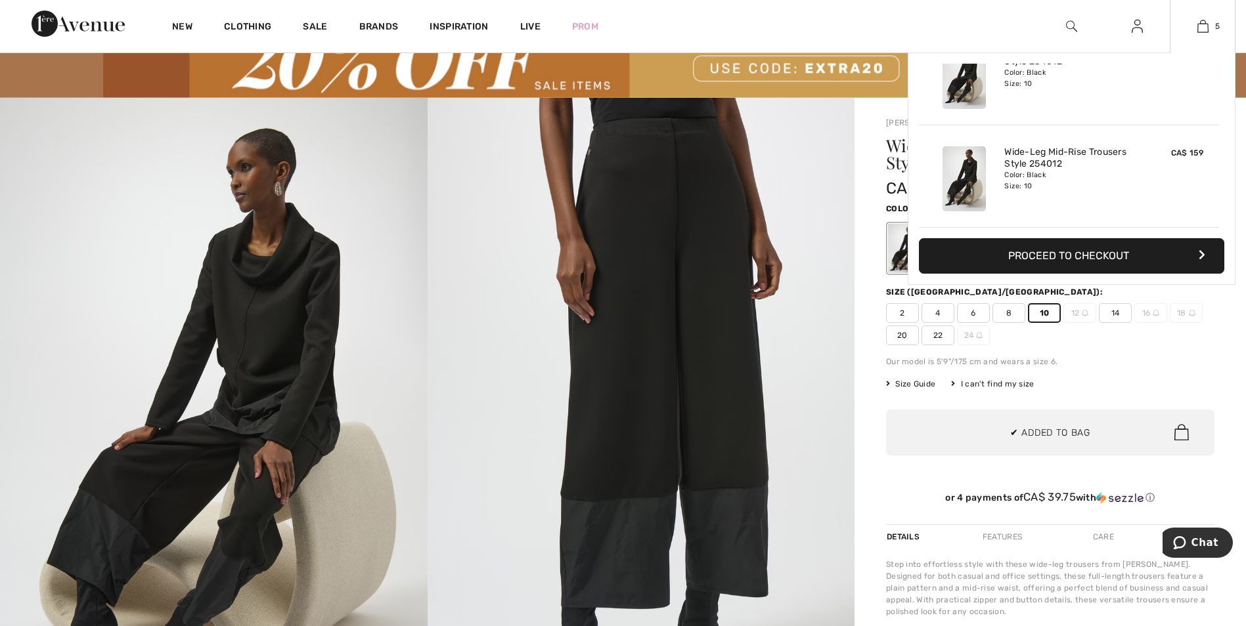
scroll to position [0, 0]
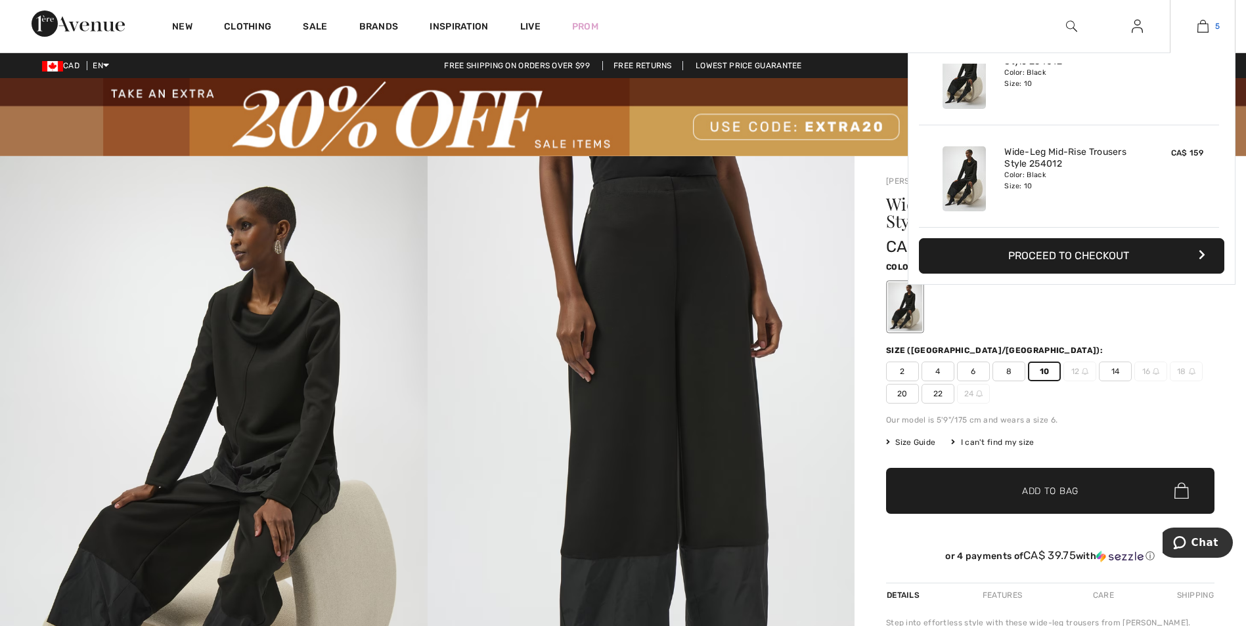
click at [1206, 22] on img at bounding box center [1202, 26] width 11 height 16
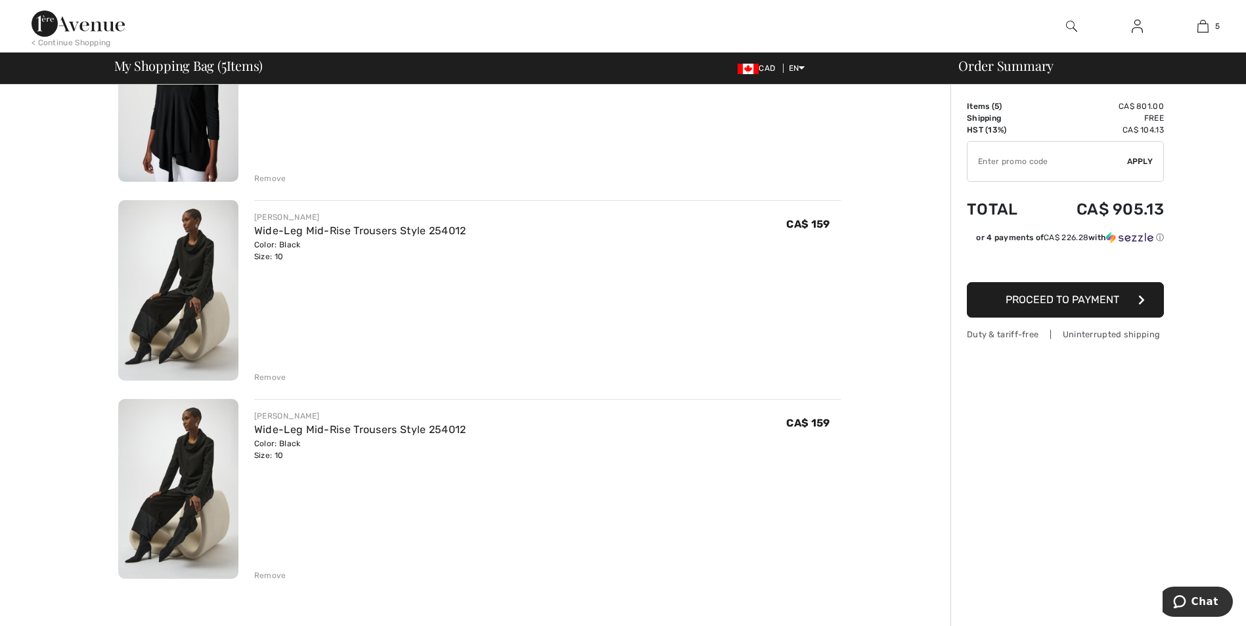
scroll to position [591, 0]
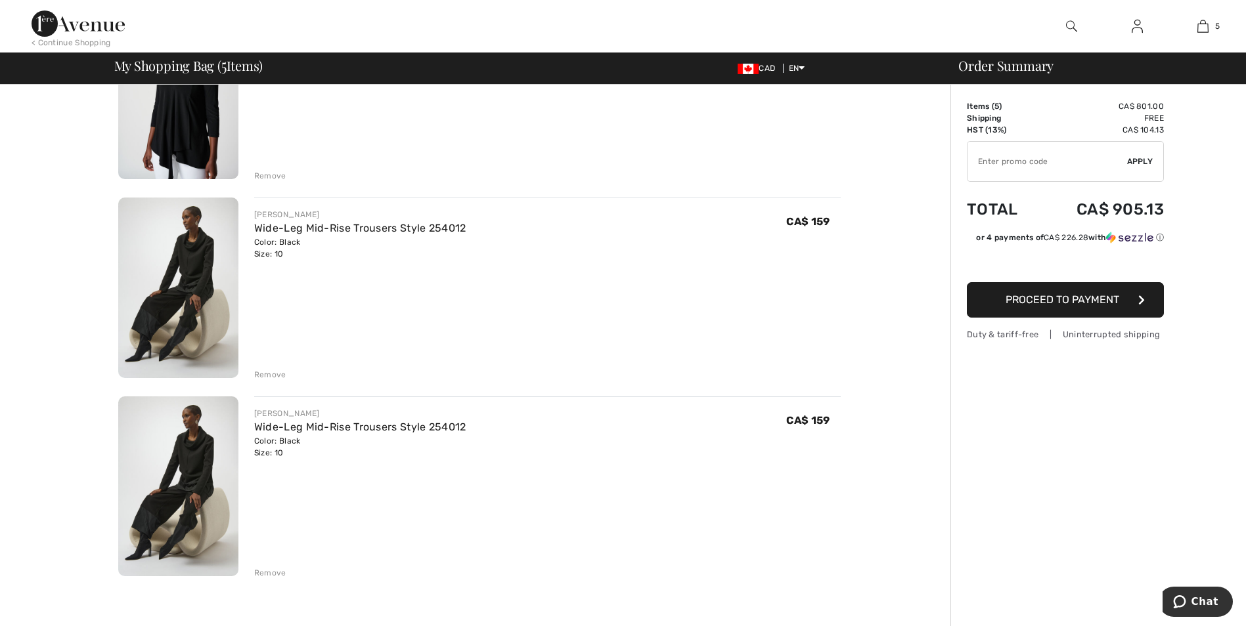
click at [258, 569] on div "Remove" at bounding box center [270, 573] width 32 height 12
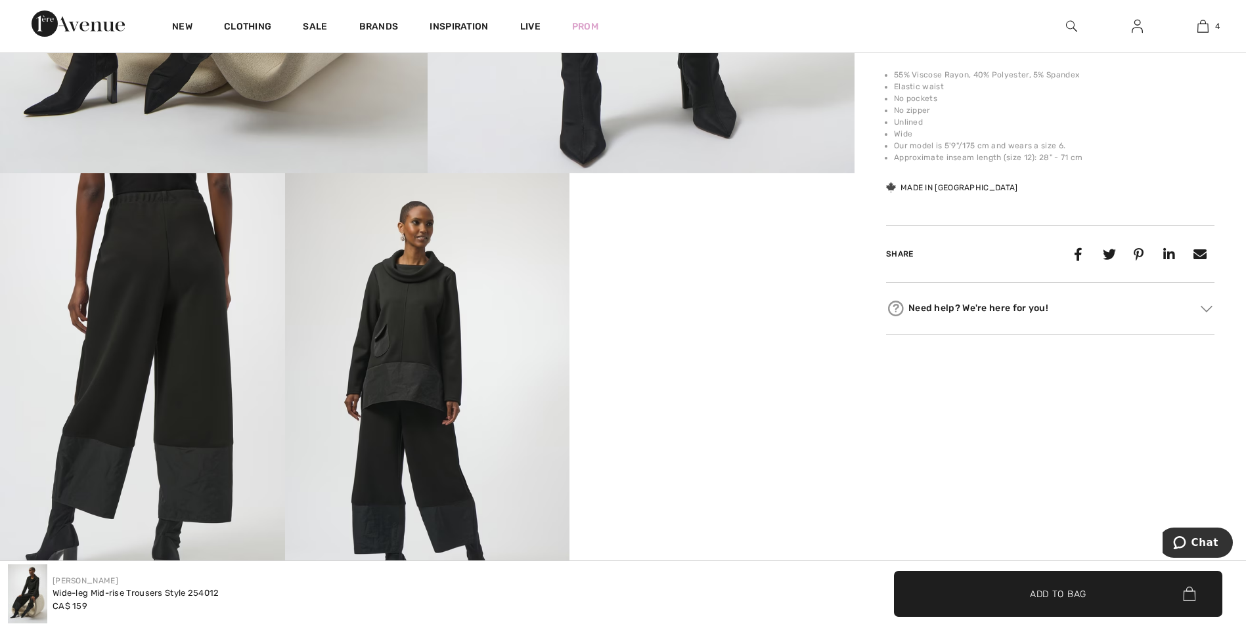
scroll to position [591, 0]
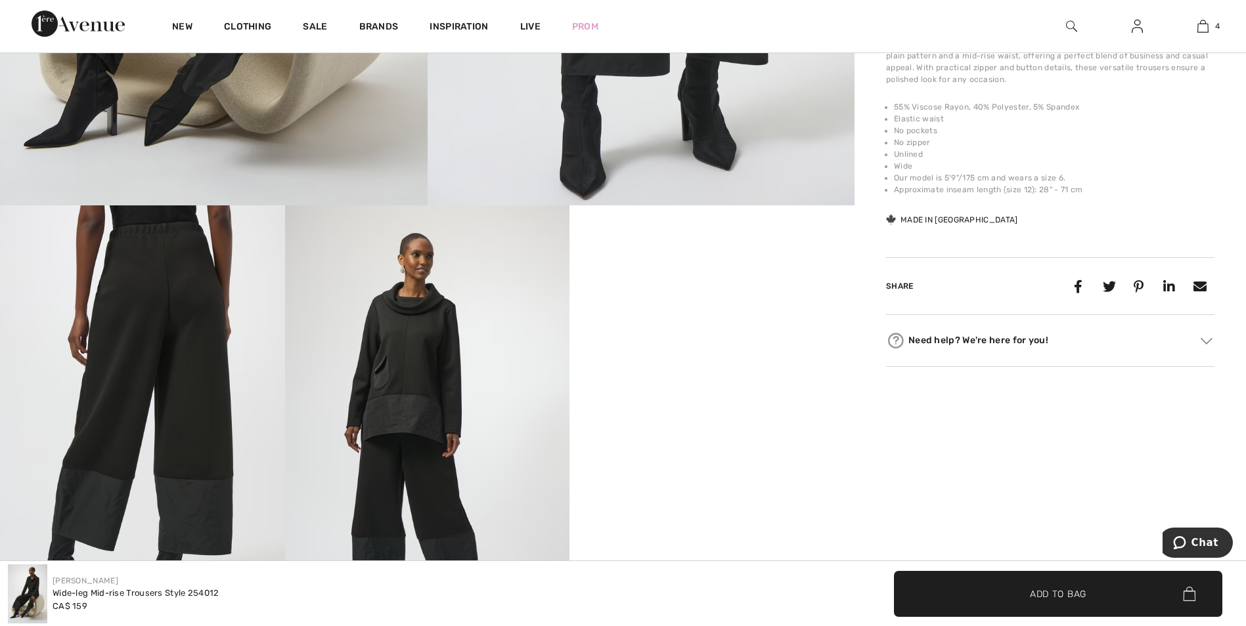
click at [456, 414] on img at bounding box center [427, 419] width 285 height 427
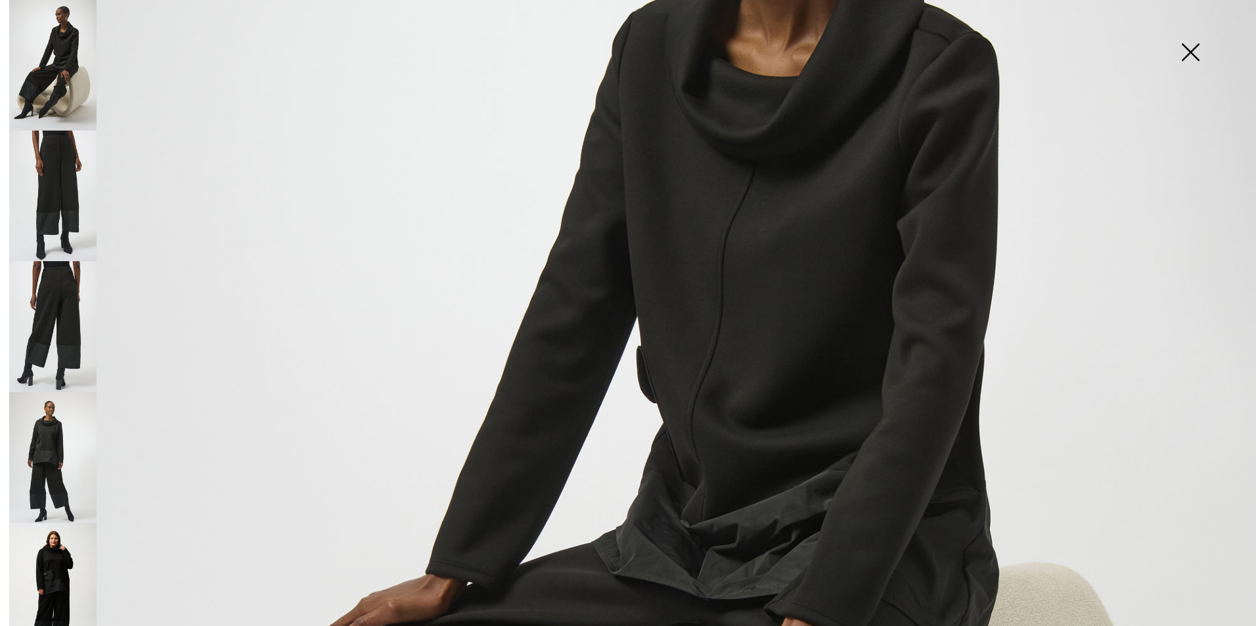
scroll to position [394, 0]
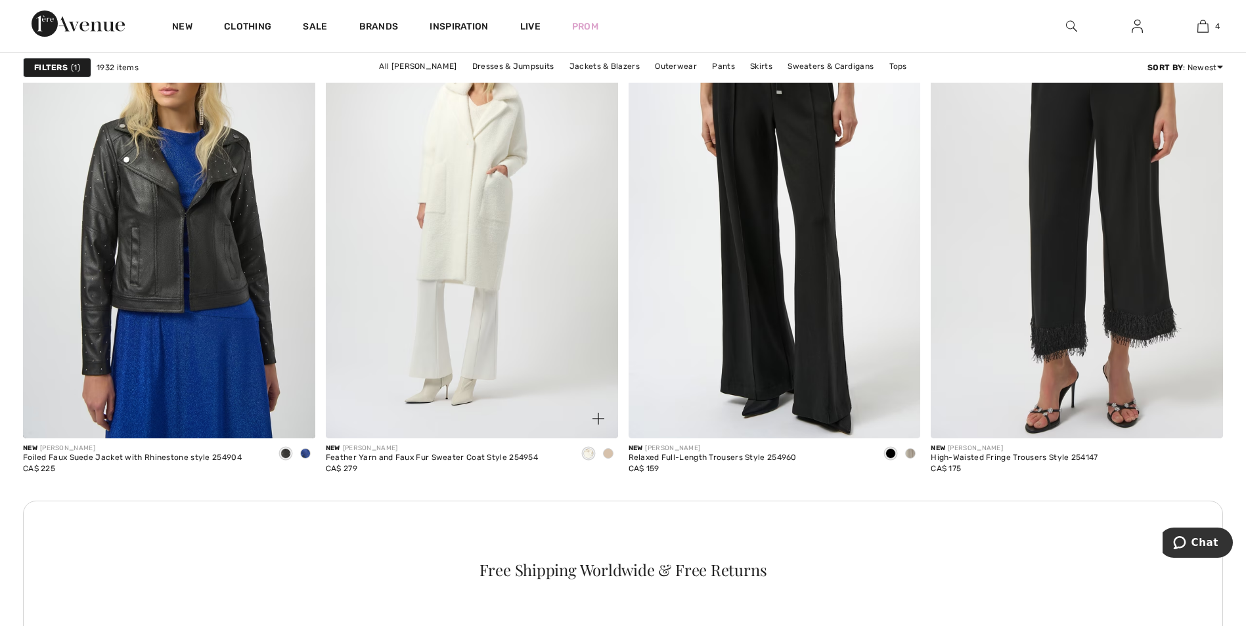
scroll to position [2101, 0]
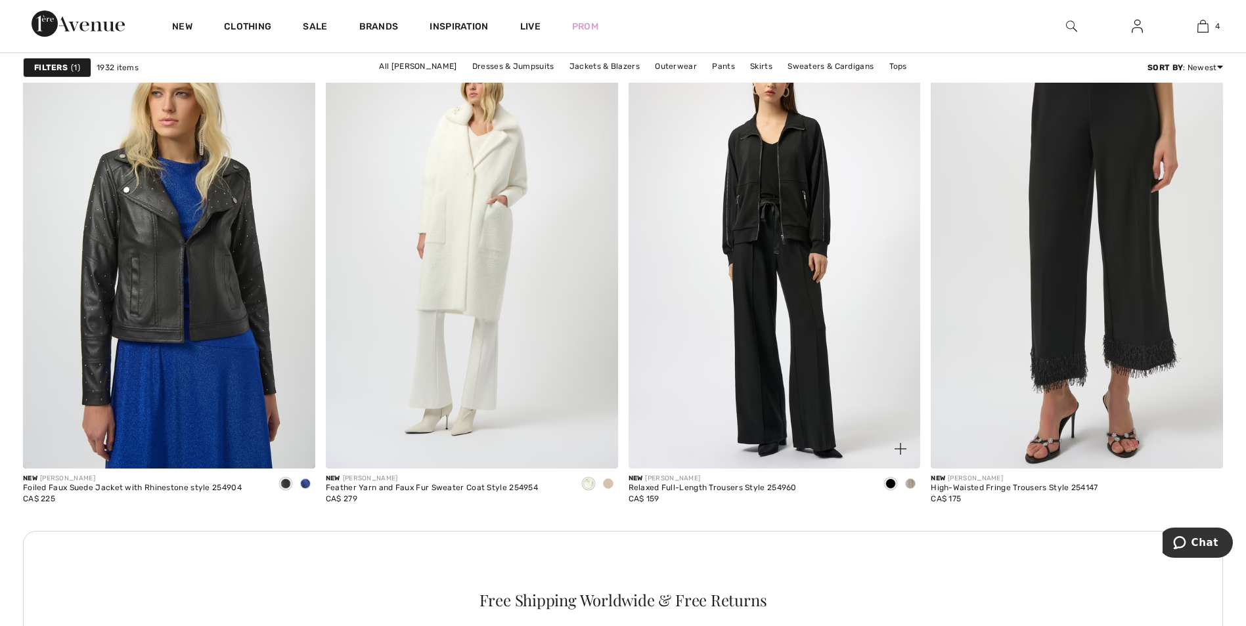
click at [793, 387] on img at bounding box center [774, 250] width 292 height 438
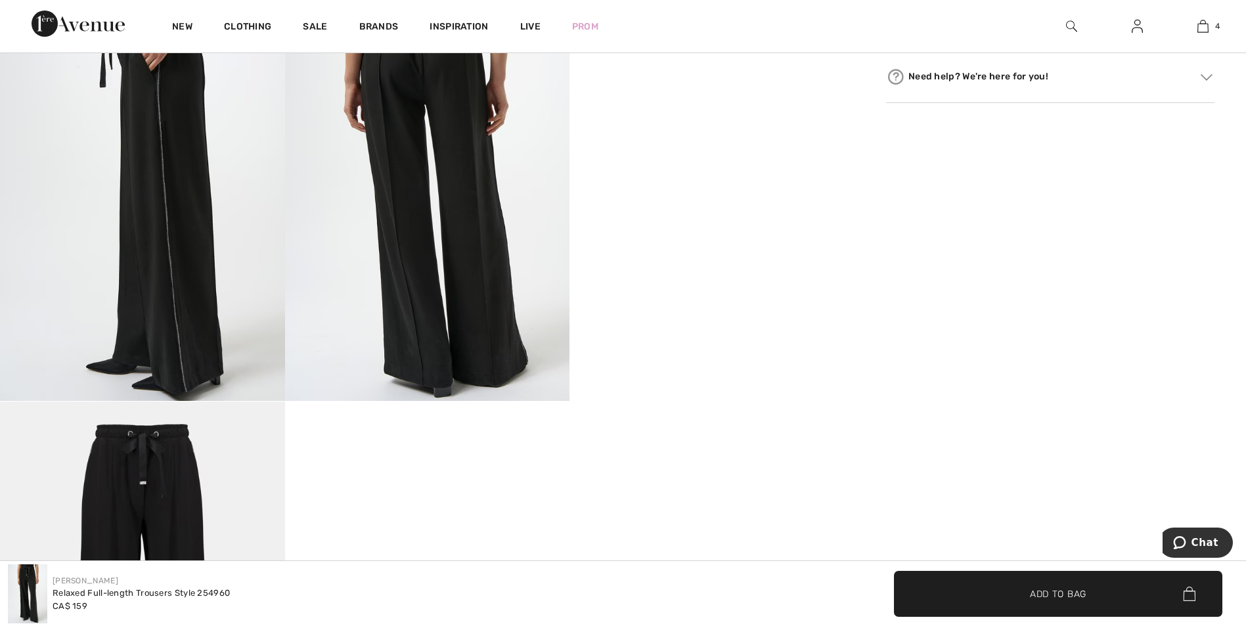
scroll to position [722, 0]
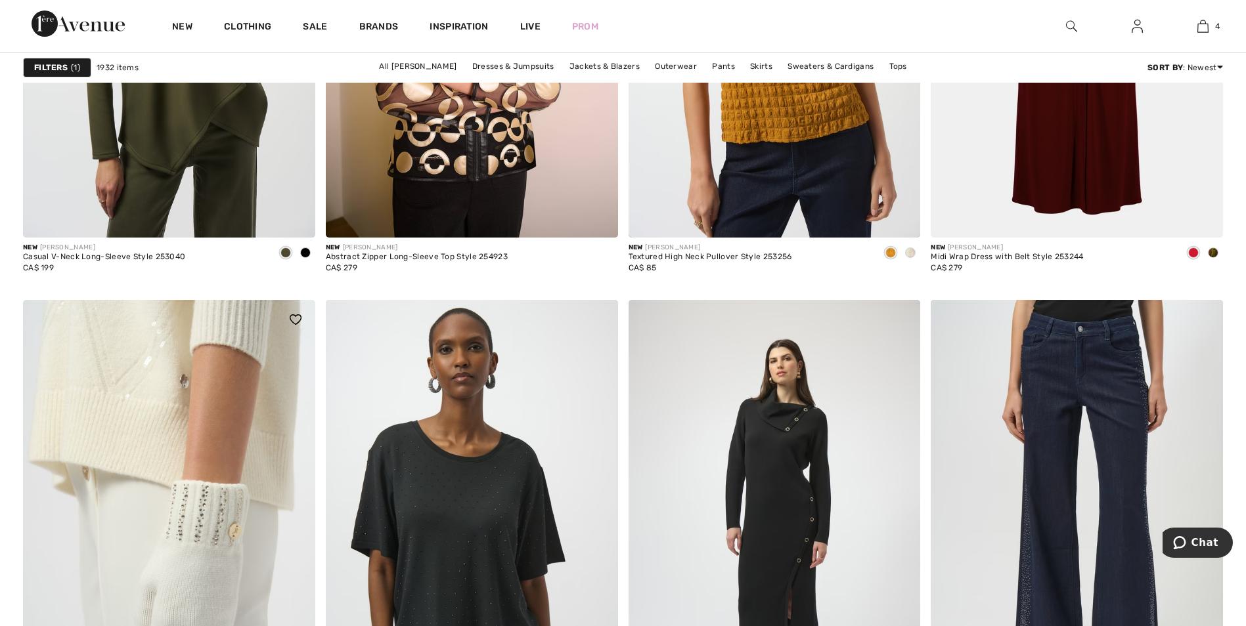
scroll to position [3546, 0]
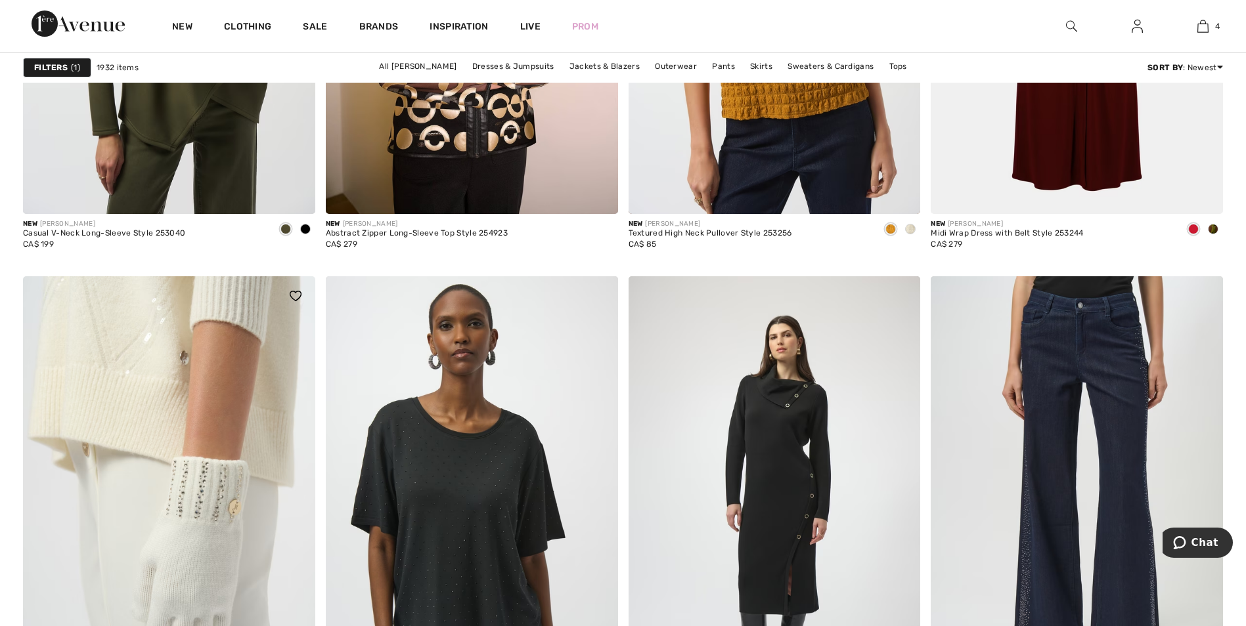
click at [158, 508] on img at bounding box center [169, 495] width 292 height 438
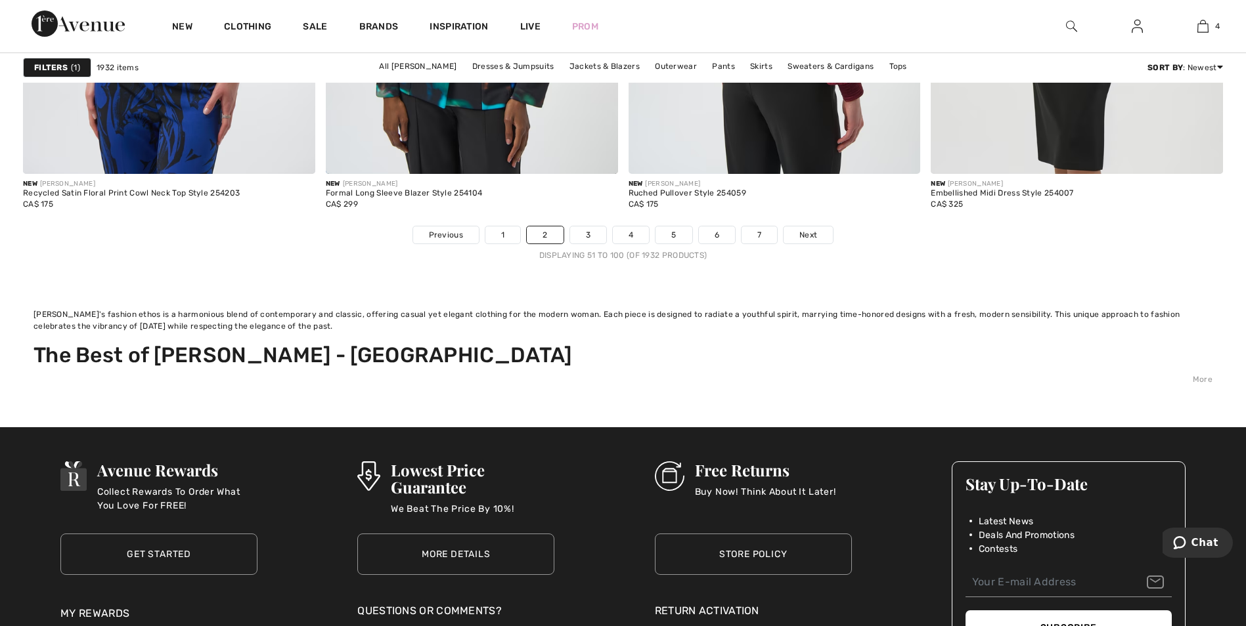
scroll to position [8011, 0]
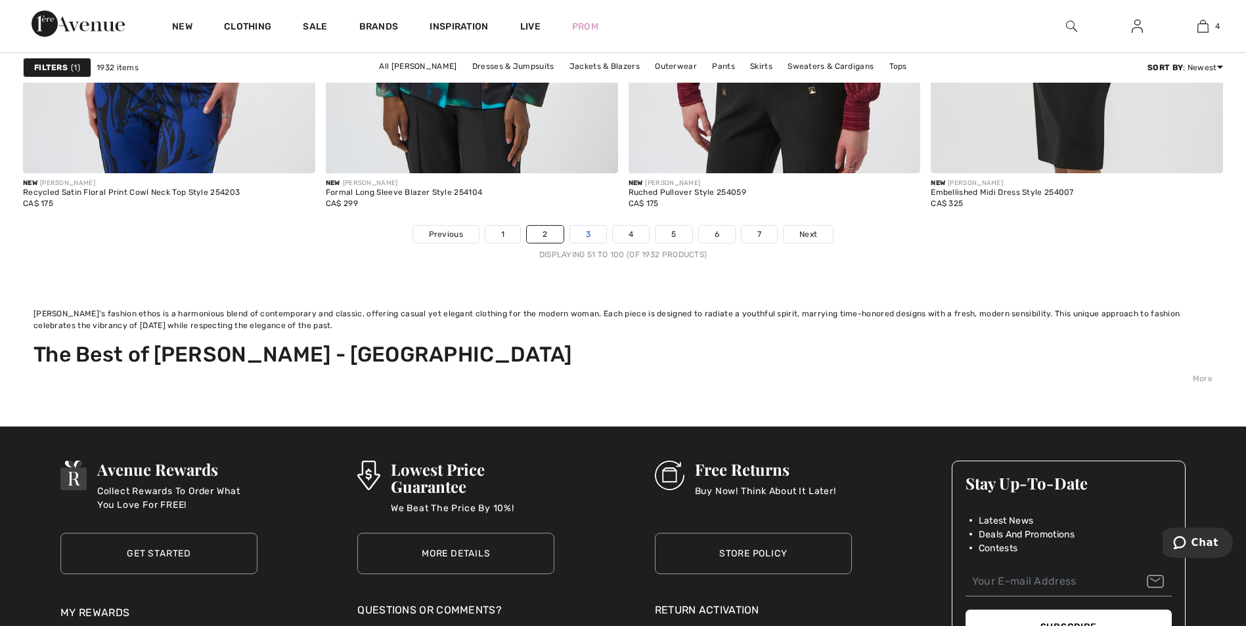
click at [579, 231] on link "3" at bounding box center [588, 234] width 36 height 17
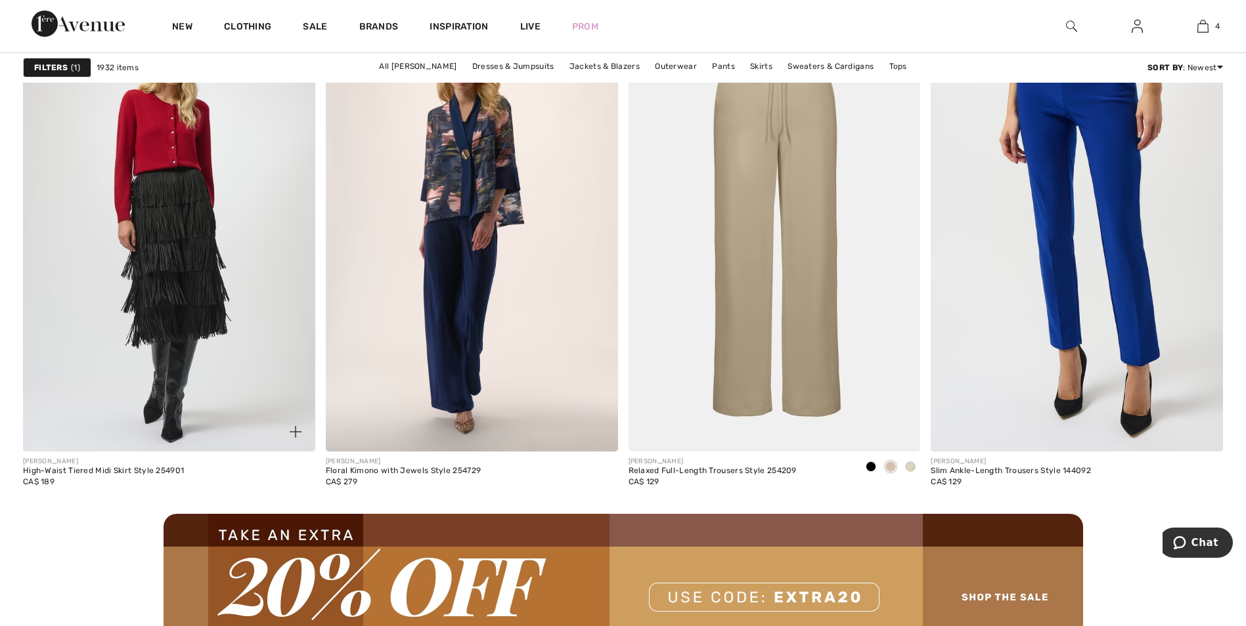
scroll to position [3743, 0]
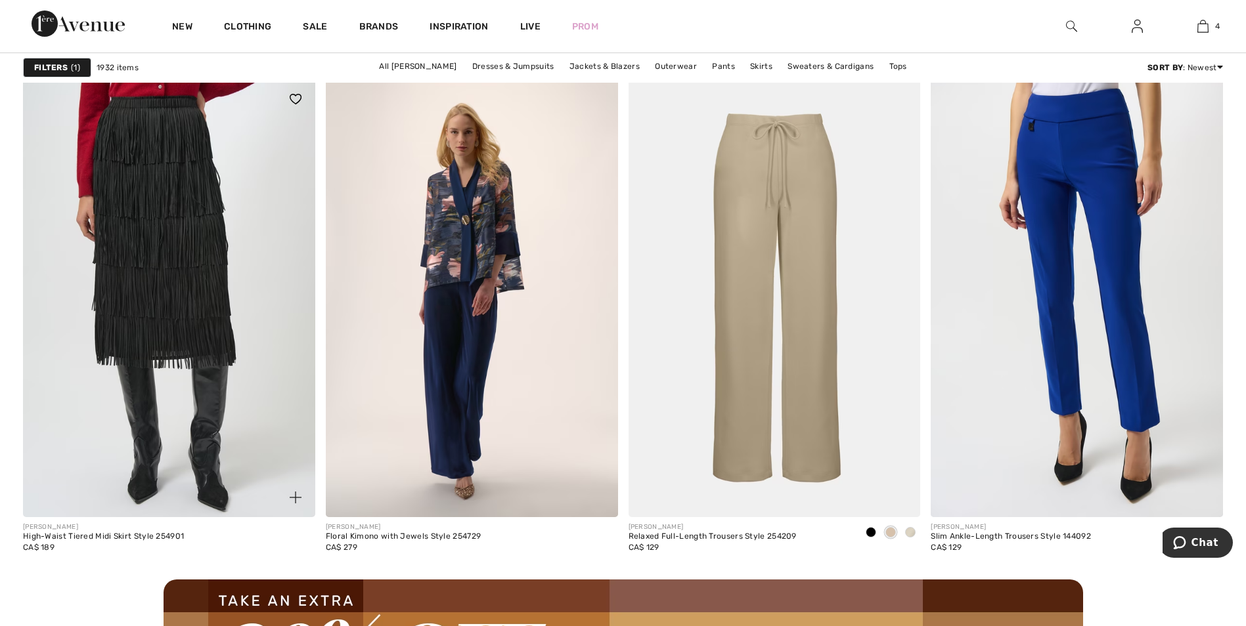
click at [170, 349] on img at bounding box center [169, 298] width 292 height 438
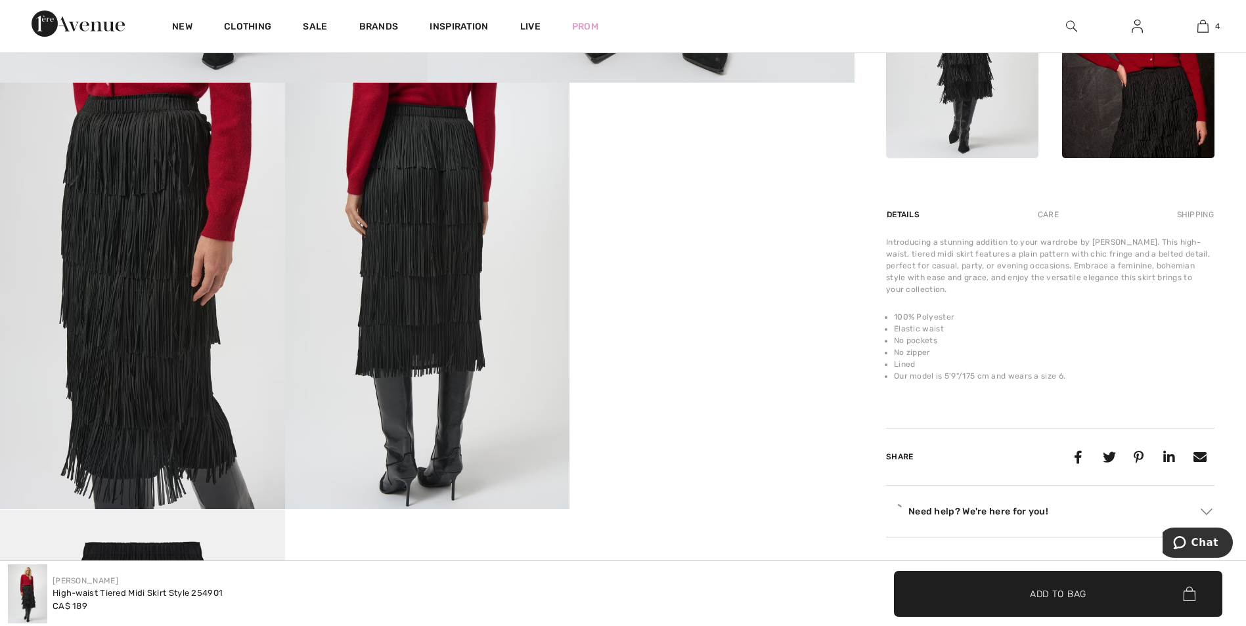
scroll to position [722, 0]
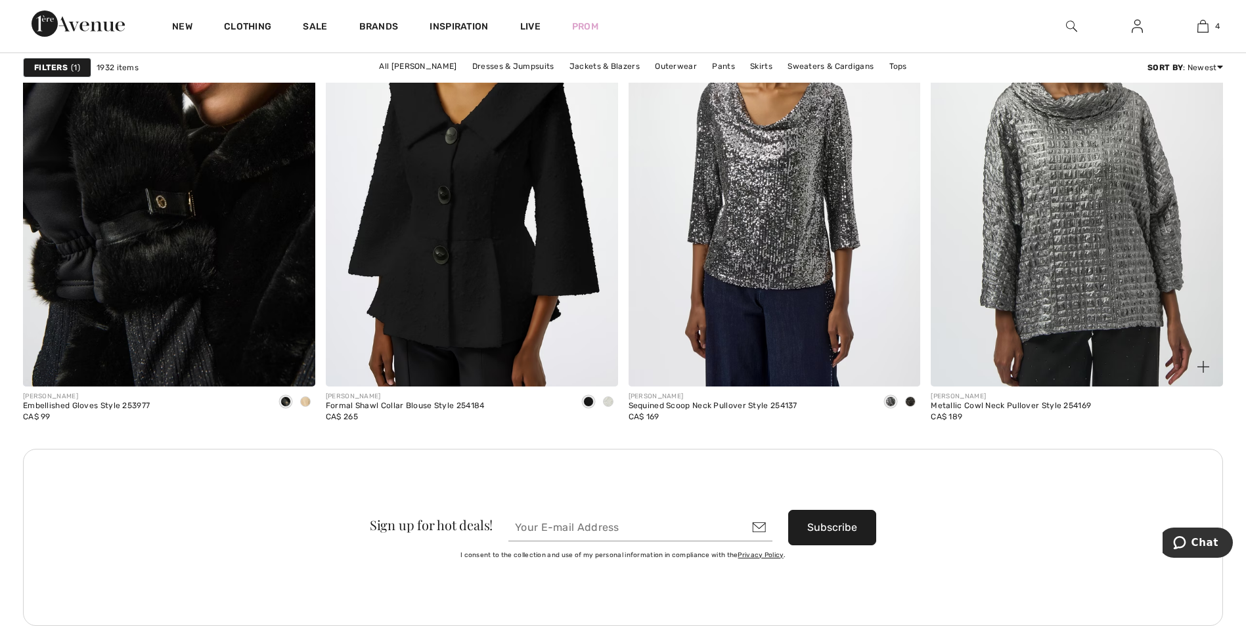
scroll to position [6107, 0]
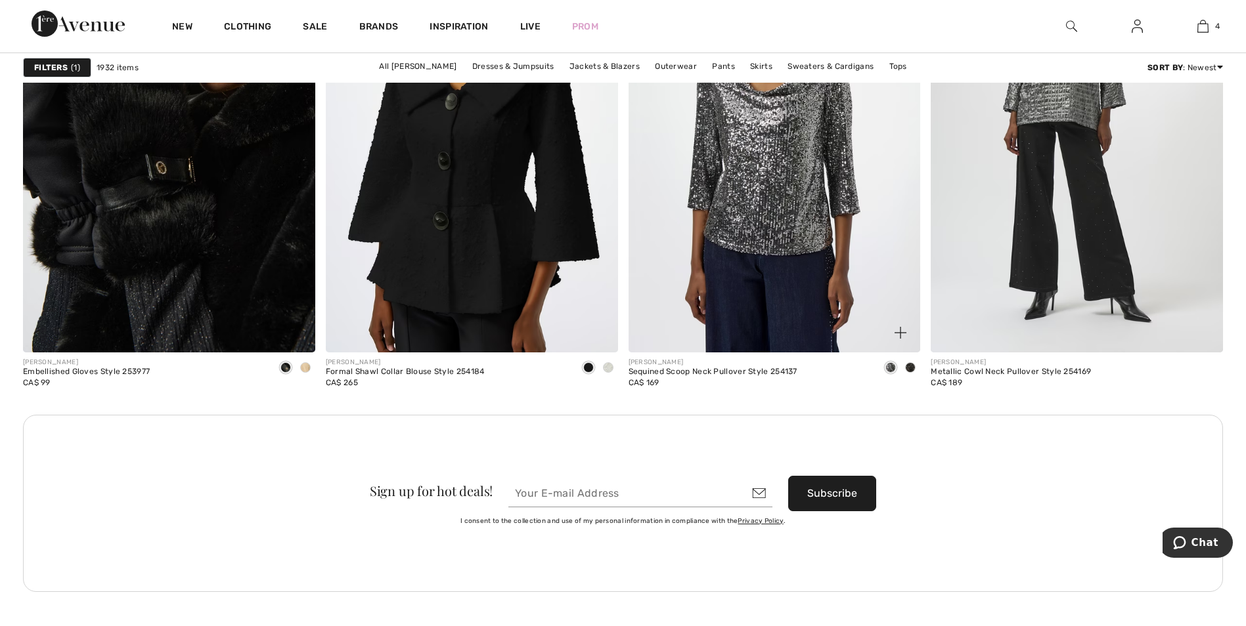
click at [910, 364] on span at bounding box center [910, 367] width 11 height 11
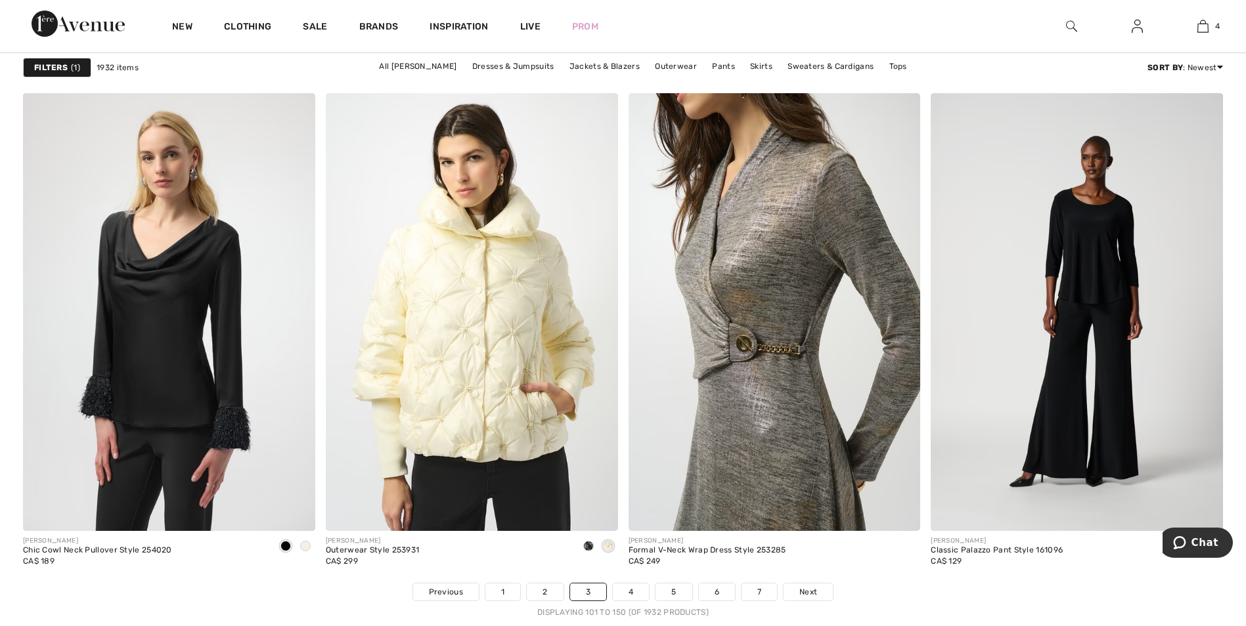
scroll to position [7683, 0]
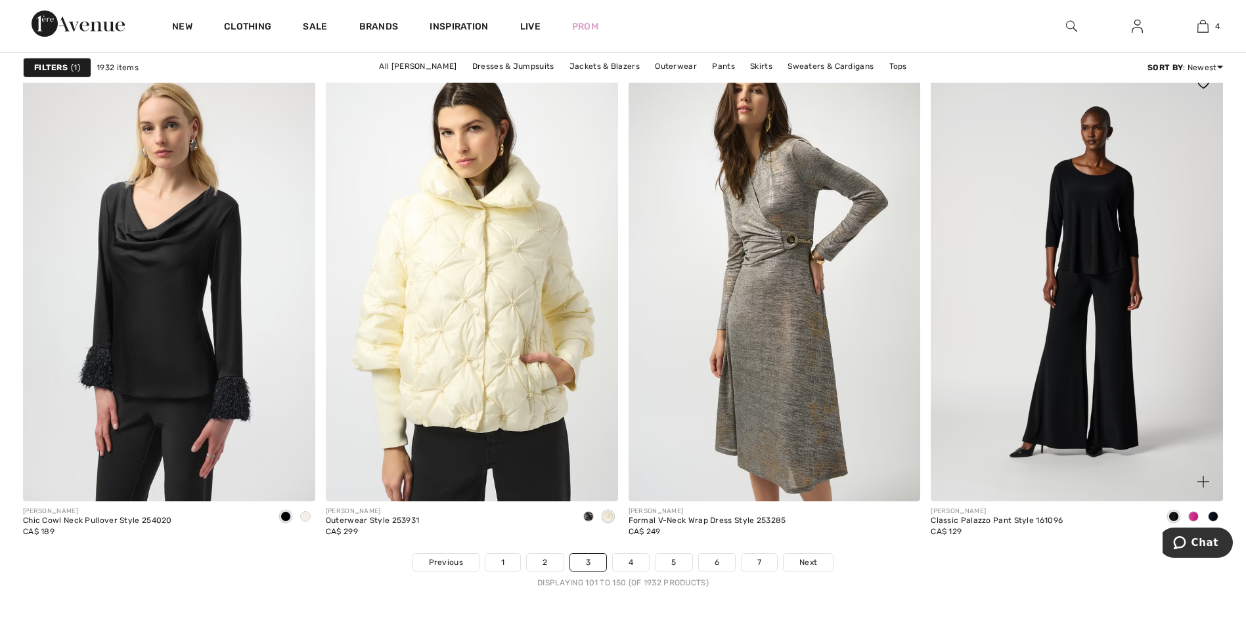
click at [1188, 511] on div at bounding box center [1193, 518] width 20 height 22
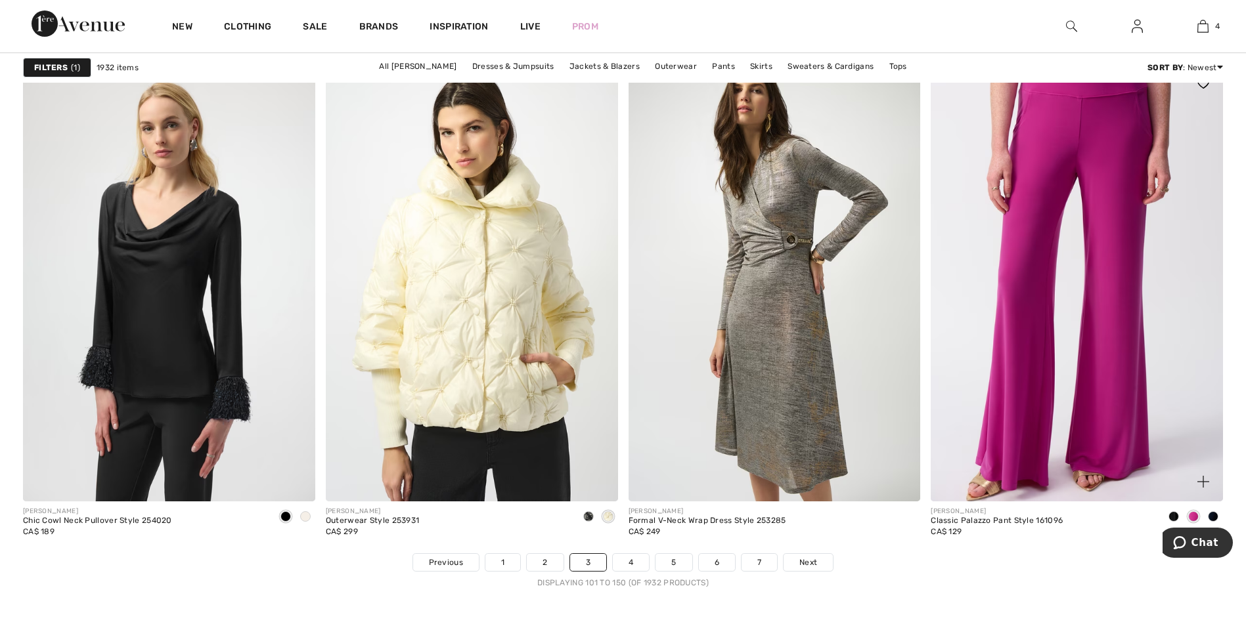
click at [1212, 513] on span at bounding box center [1213, 517] width 11 height 11
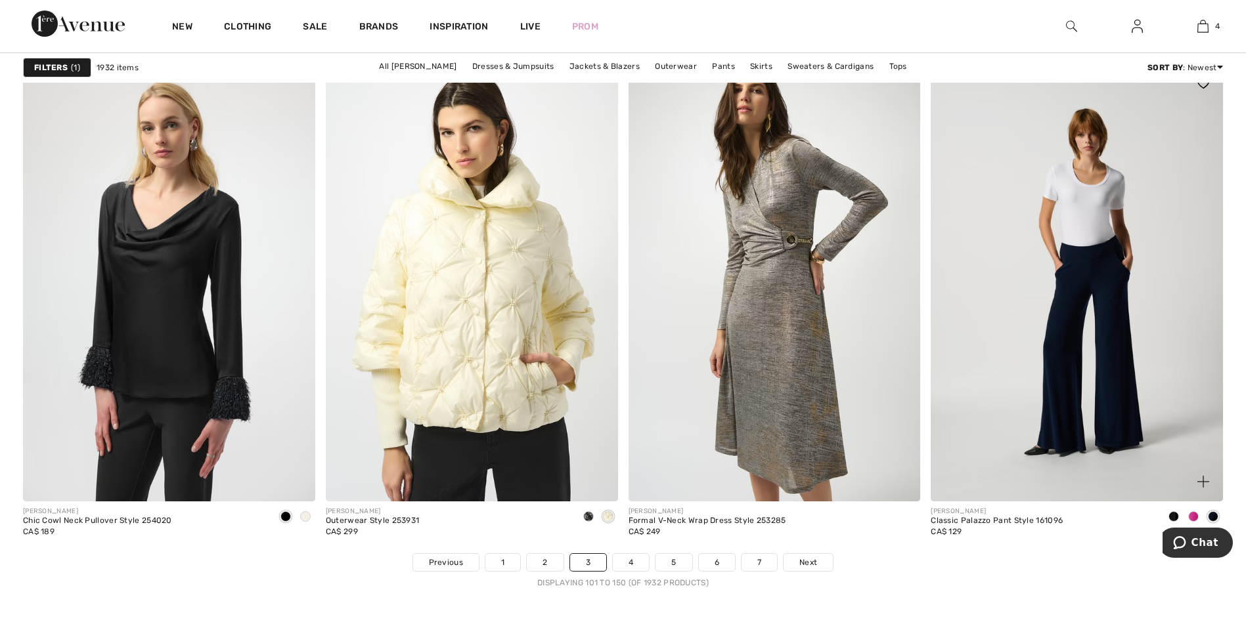
click at [1174, 517] on span at bounding box center [1173, 517] width 11 height 11
